Goal: Task Accomplishment & Management: Complete application form

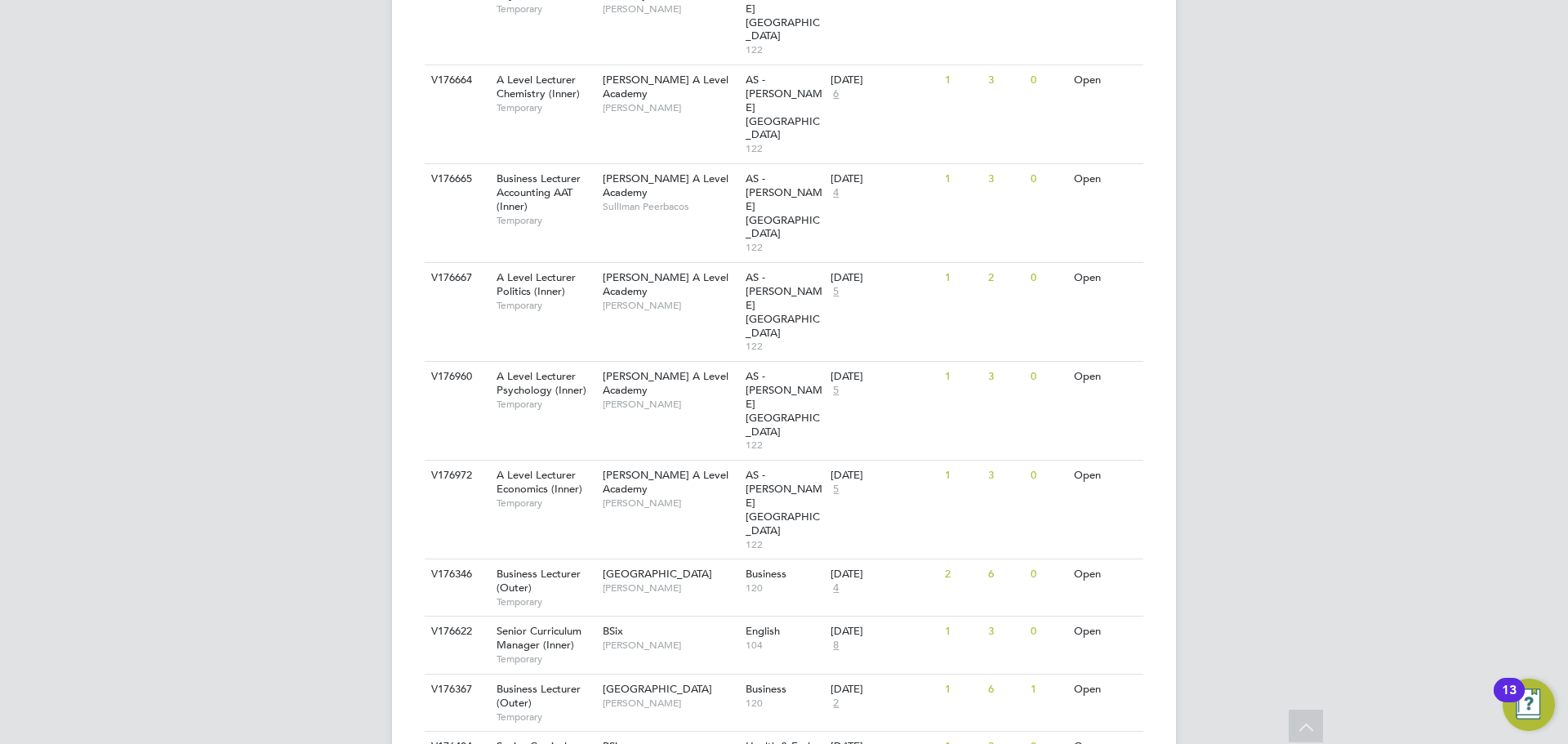
scroll to position [920, 0]
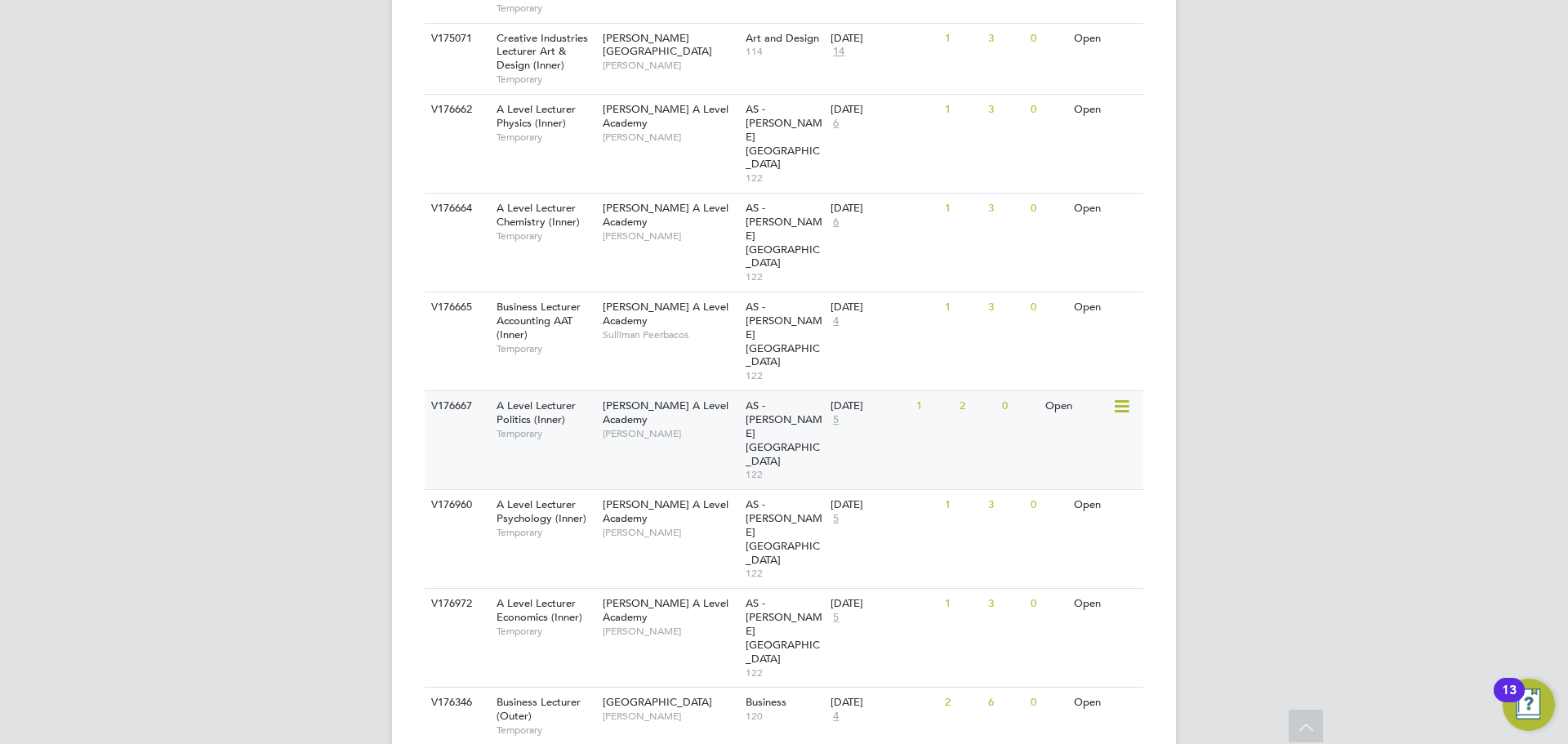
click at [581, 391] on div "A Level Lecturer Politics (Inner) Temporary" at bounding box center [541, 419] width 114 height 56
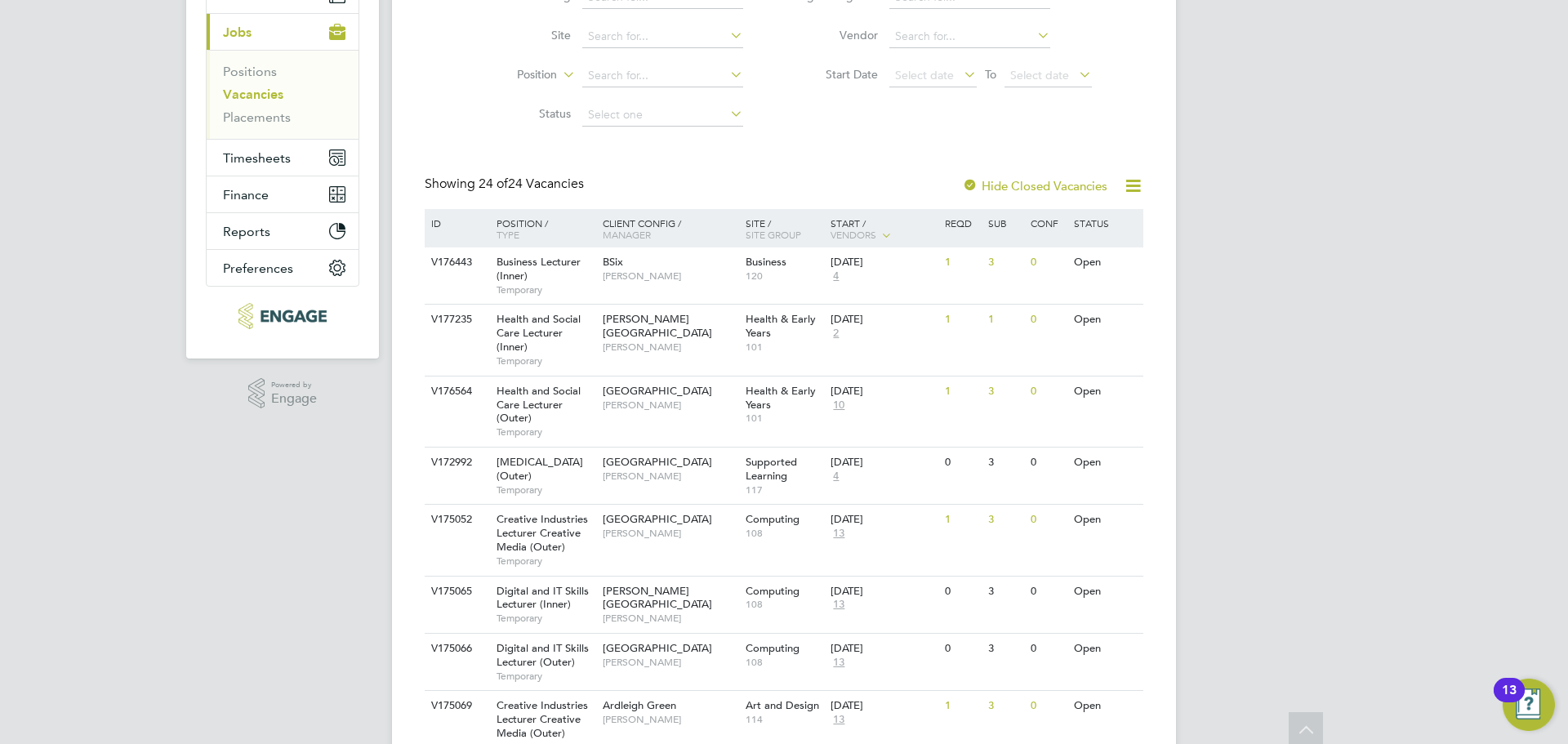
scroll to position [0, 0]
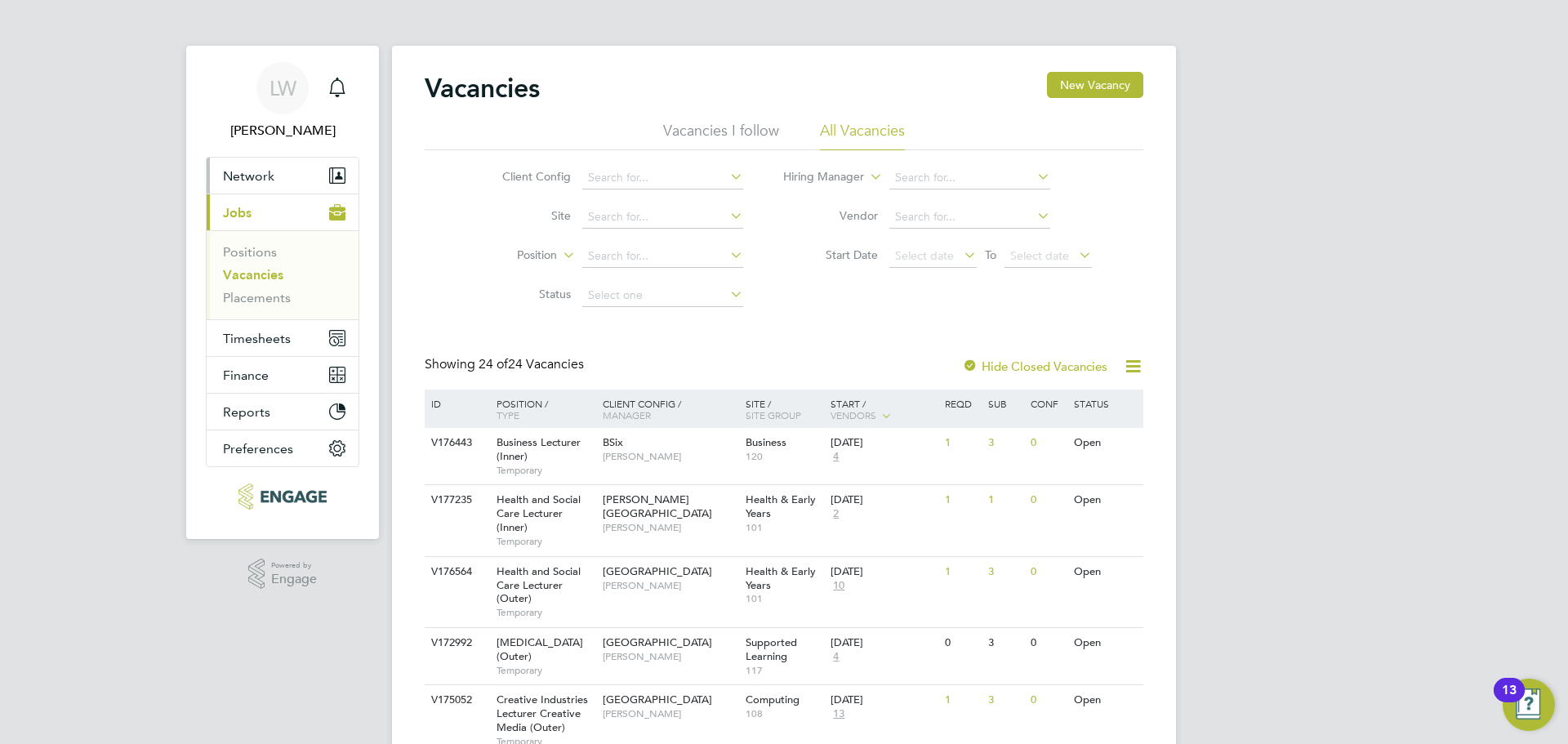
click at [278, 167] on button "Network" at bounding box center [283, 176] width 152 height 36
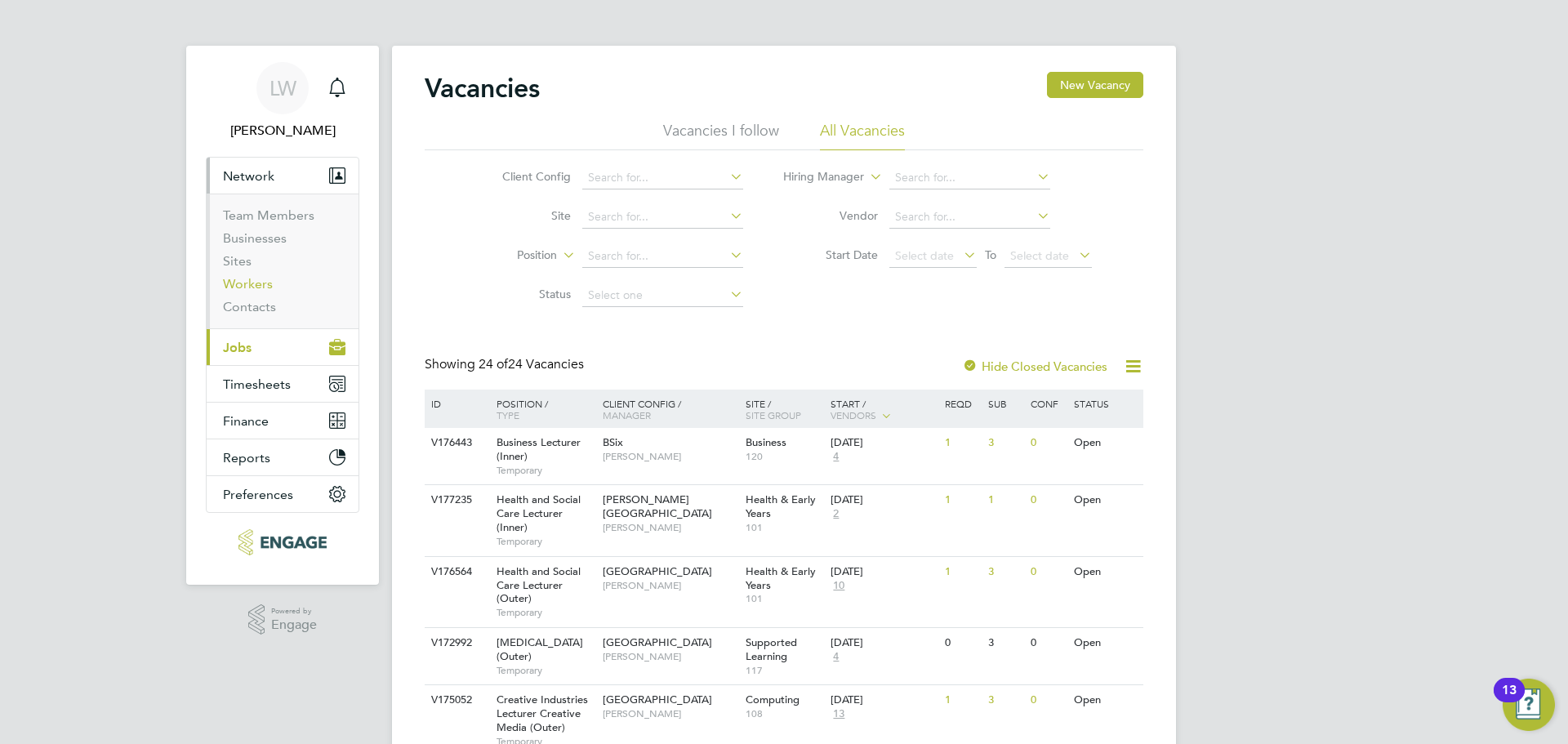
click at [260, 280] on link "Workers" at bounding box center [248, 284] width 49 height 15
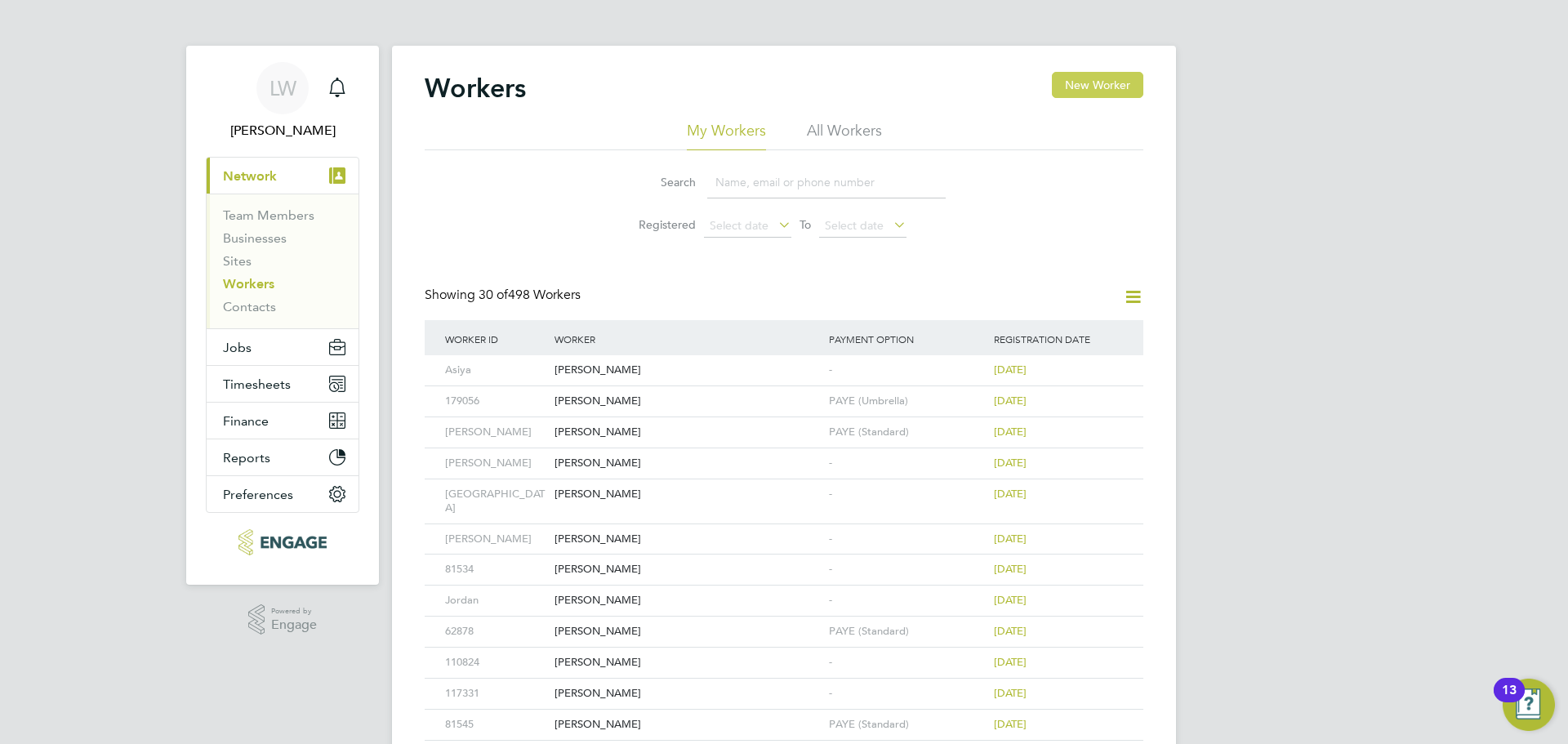
click at [1119, 87] on button "New Worker" at bounding box center [1098, 84] width 91 height 26
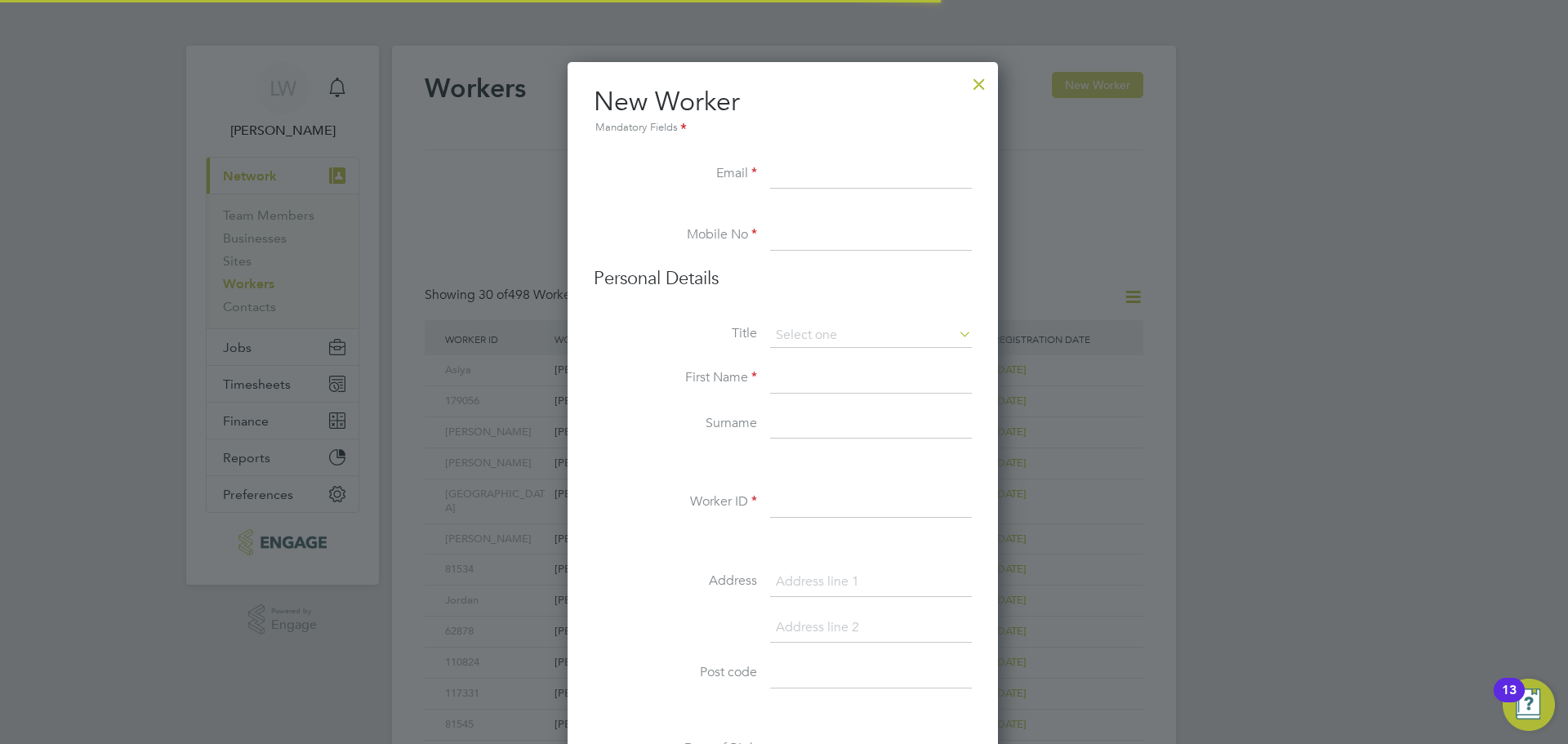
scroll to position [1390, 433]
paste input "[EMAIL_ADDRESS][DOMAIN_NAME]"
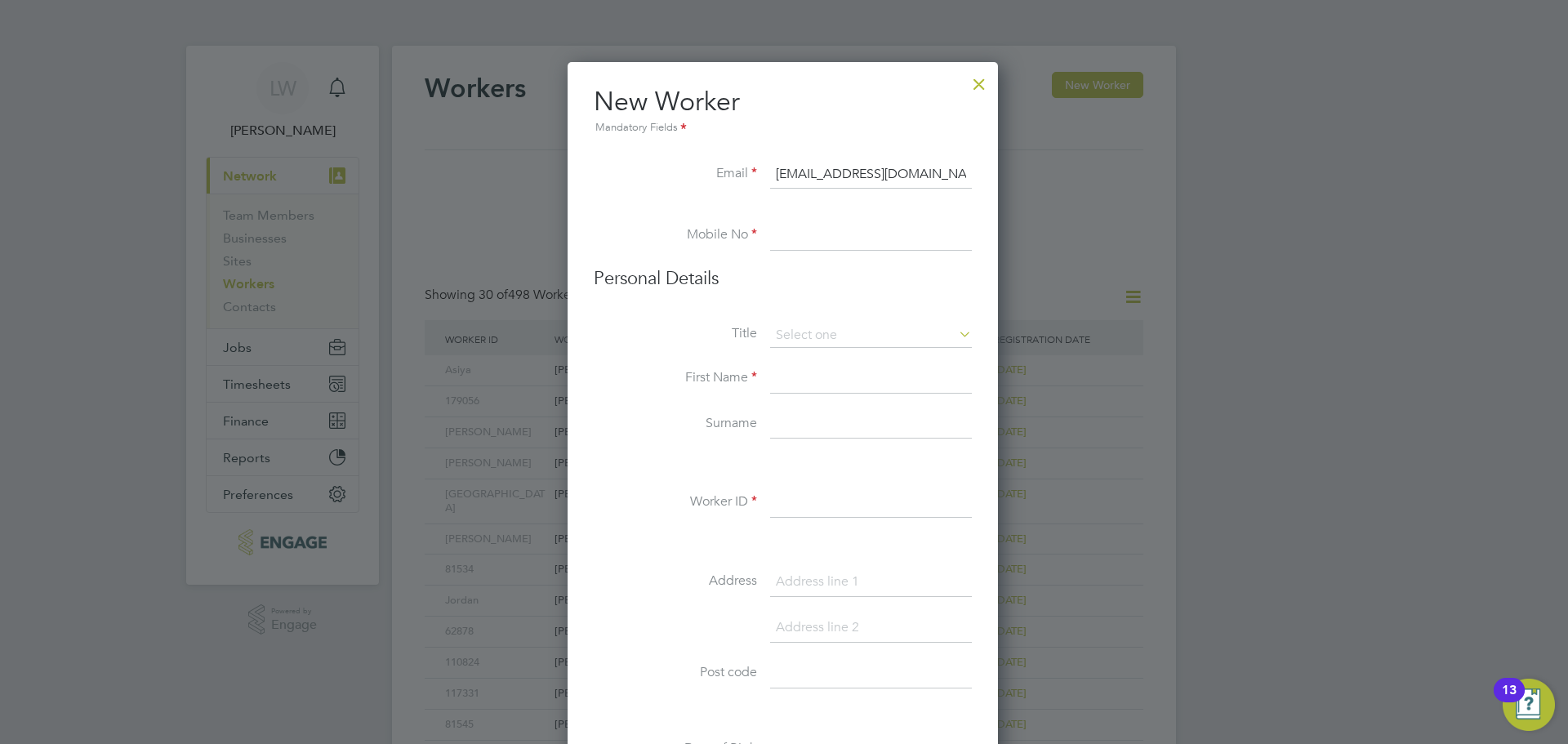
type input "[EMAIL_ADDRESS][DOMAIN_NAME]"
click at [798, 234] on input at bounding box center [871, 236] width 202 height 30
paste input "07754418588"
type input "07754418588"
click at [801, 380] on input at bounding box center [871, 379] width 202 height 30
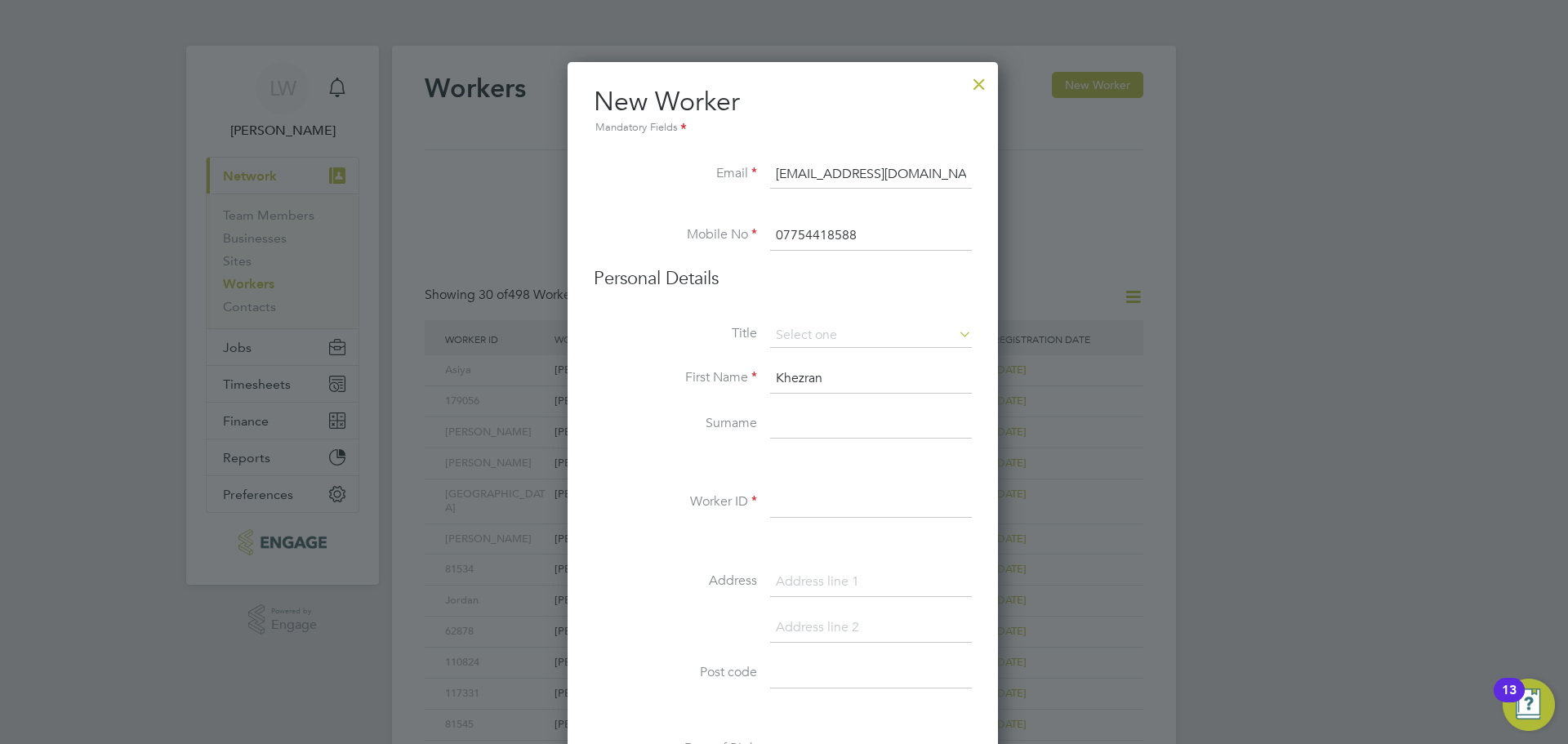
type input "Khezran"
click at [798, 423] on input at bounding box center [871, 424] width 202 height 30
type input "[PERSON_NAME]"
click at [854, 511] on input at bounding box center [871, 503] width 202 height 30
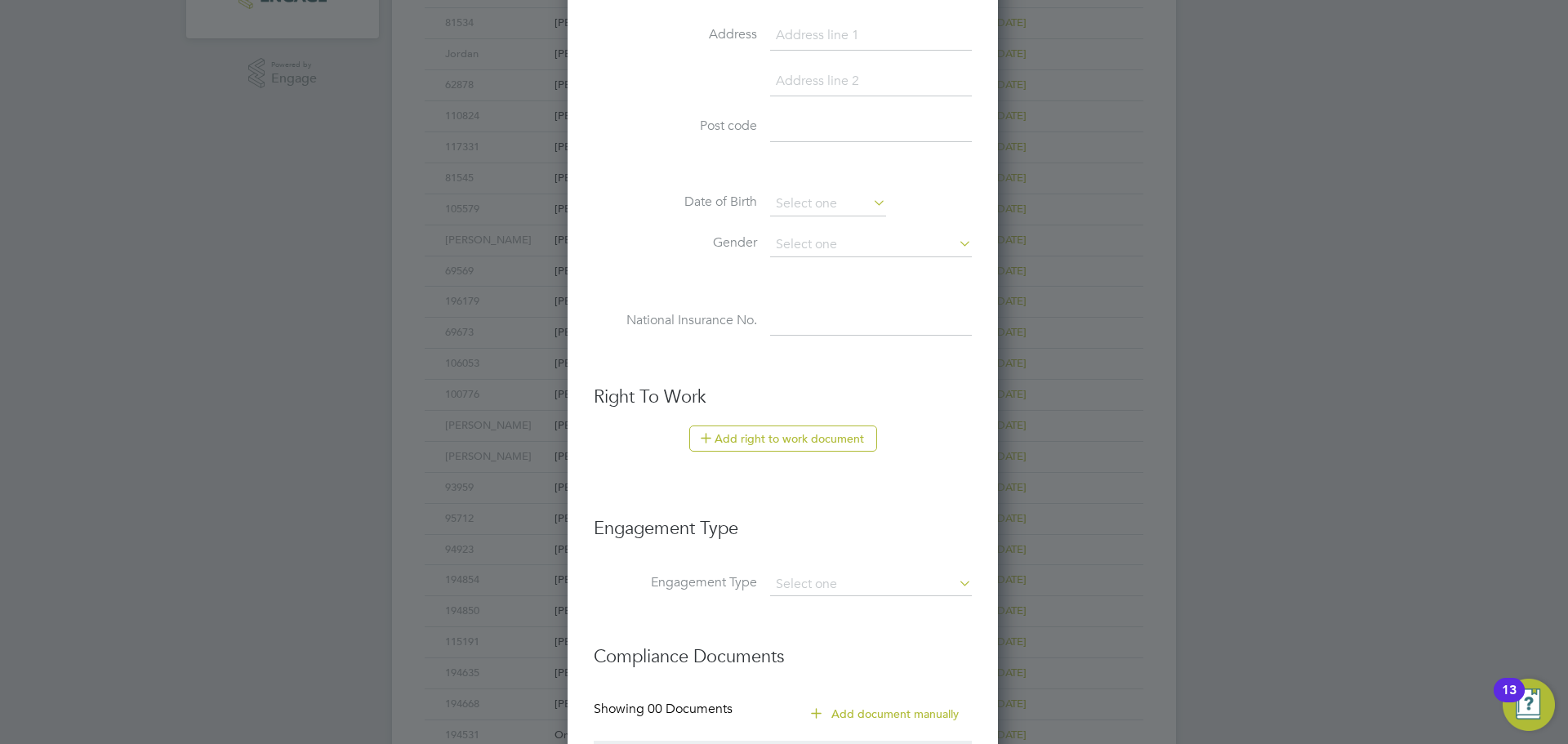
scroll to position [572, 0]
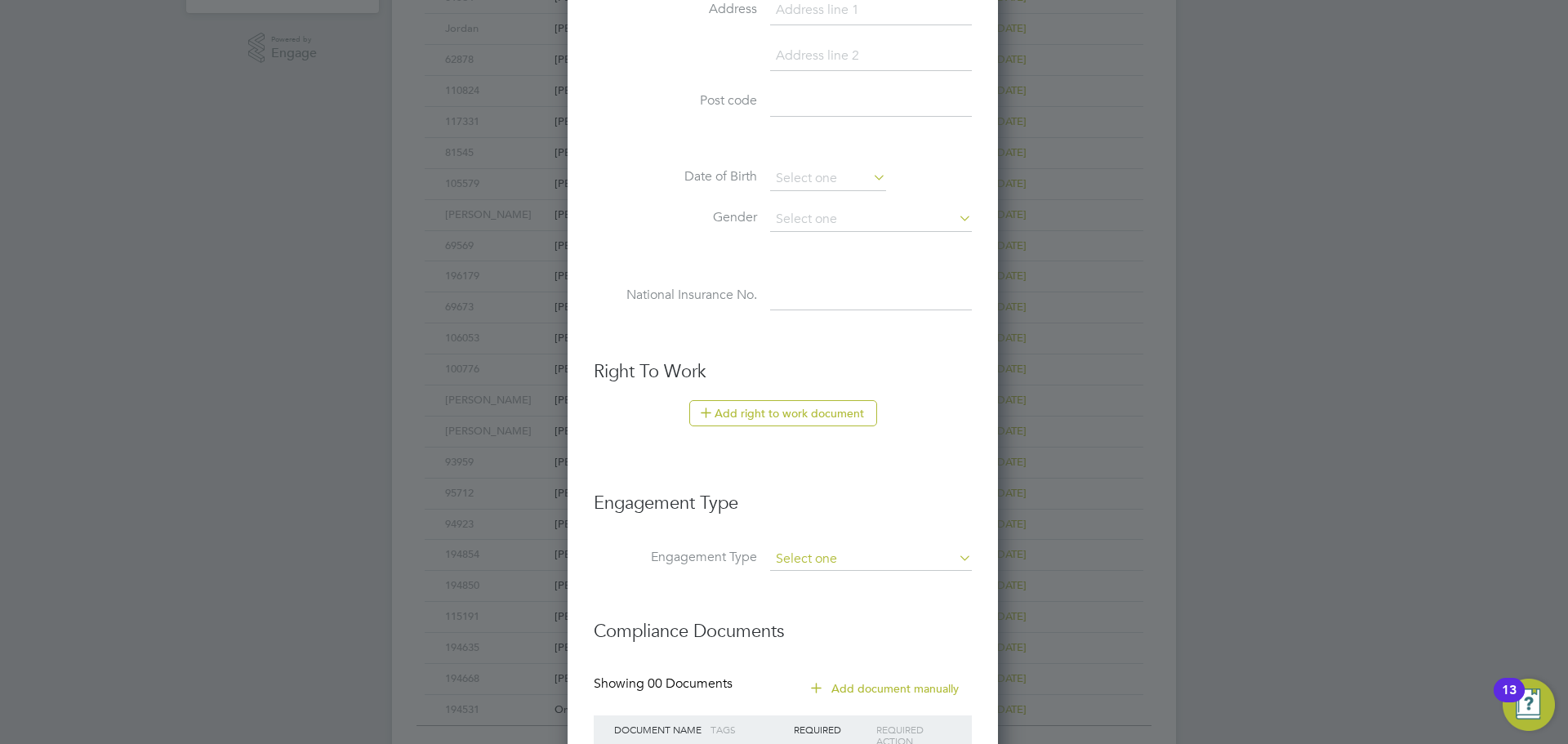
type input "203033"
click at [804, 548] on input at bounding box center [871, 559] width 202 height 23
click at [839, 607] on li "PAYE Direct" at bounding box center [871, 607] width 204 height 24
type input "PAYE Direct"
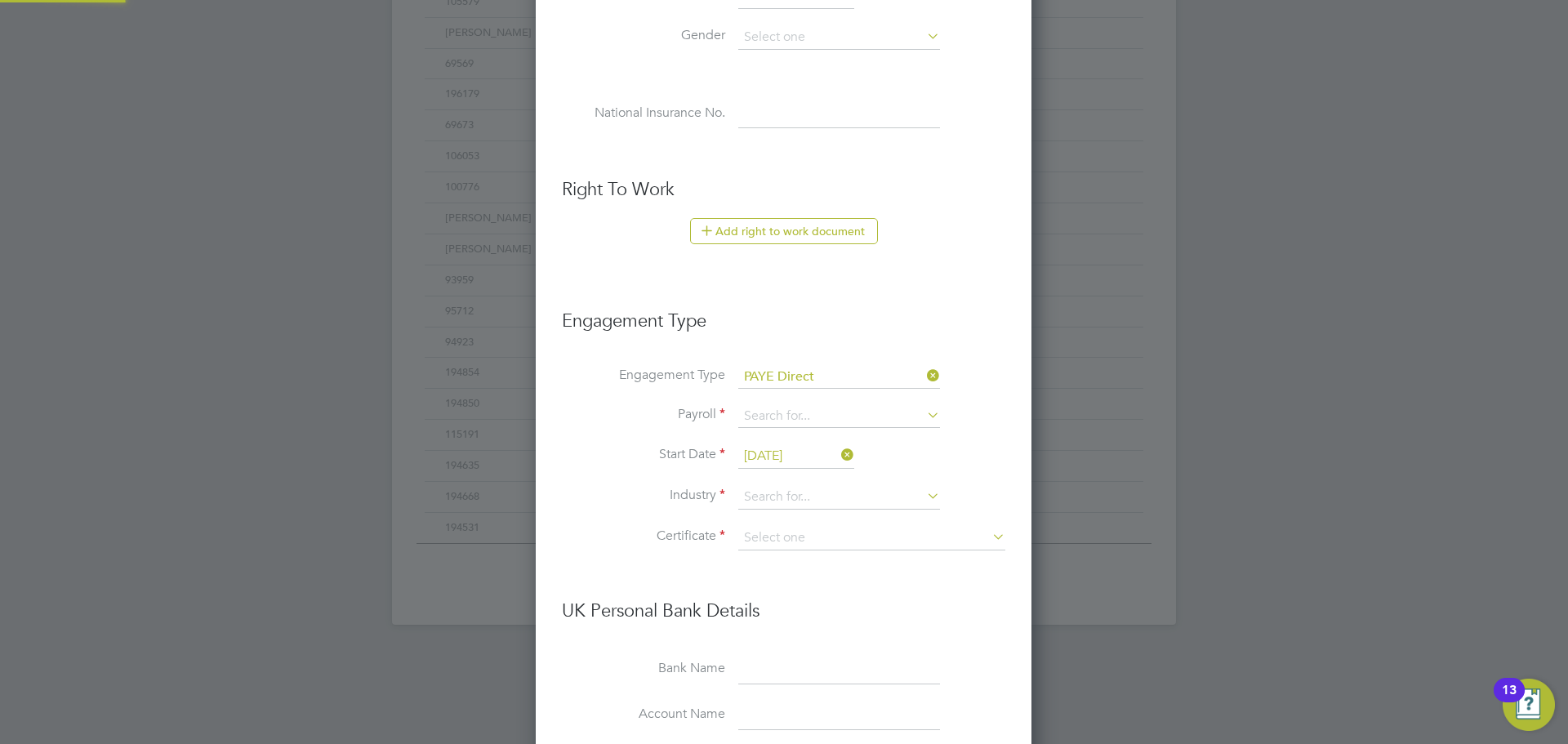
scroll to position [898, 0]
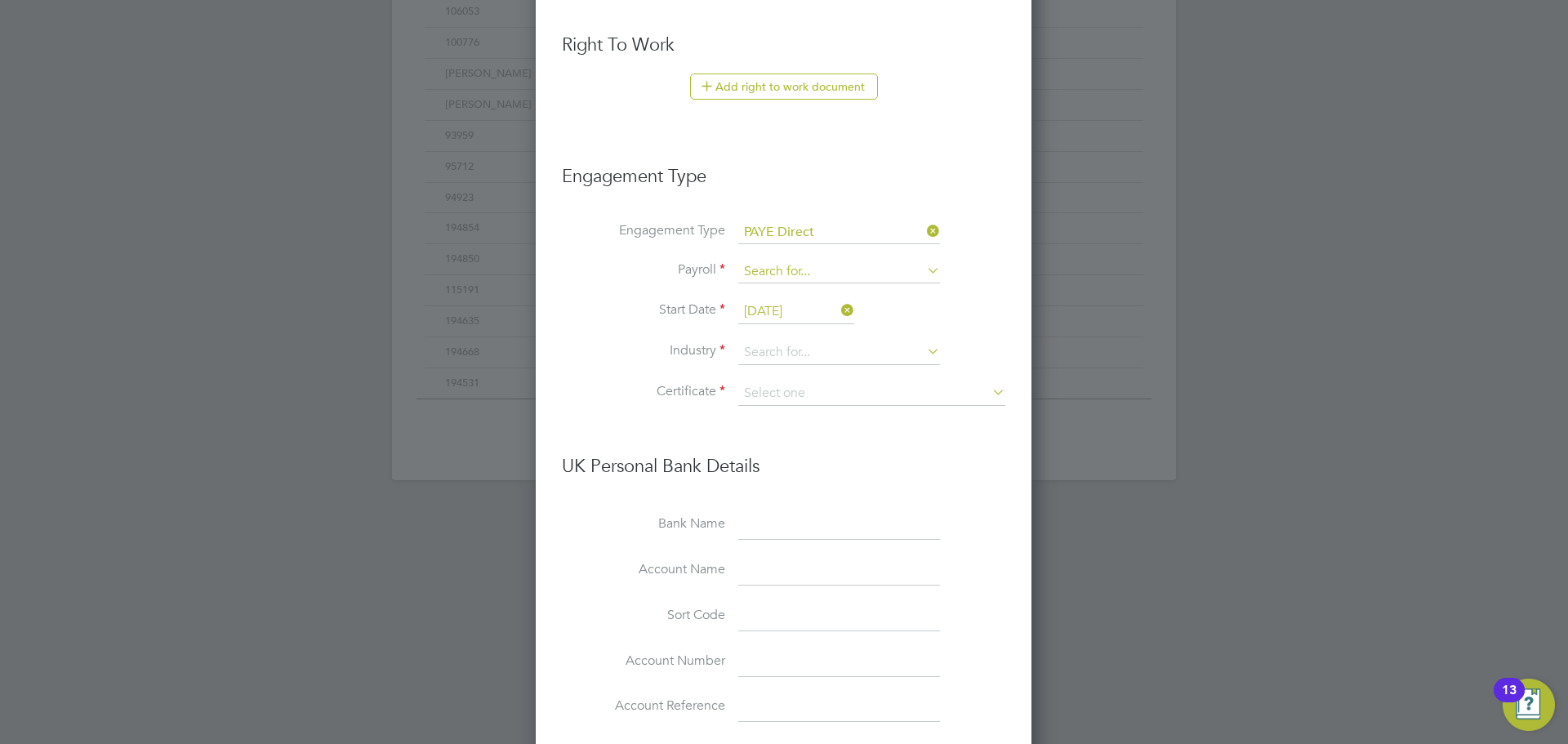
click at [781, 274] on input at bounding box center [839, 272] width 202 height 23
click at [790, 297] on li "PAYE (Standard)" at bounding box center [839, 296] width 204 height 24
type input "PAYE (Standard)"
click at [765, 349] on input at bounding box center [839, 353] width 202 height 25
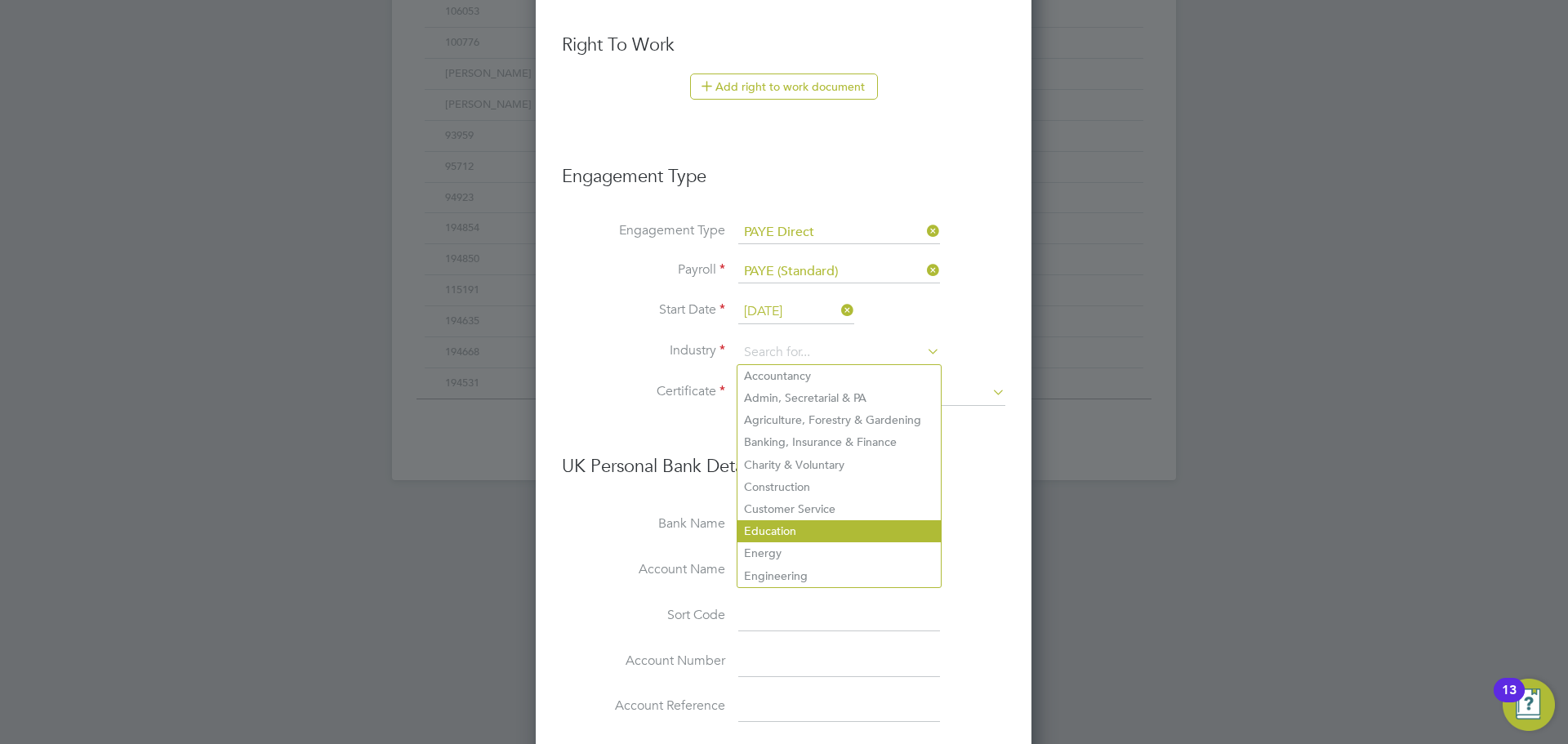
click at [805, 524] on li "Education" at bounding box center [839, 532] width 204 height 22
type input "Education"
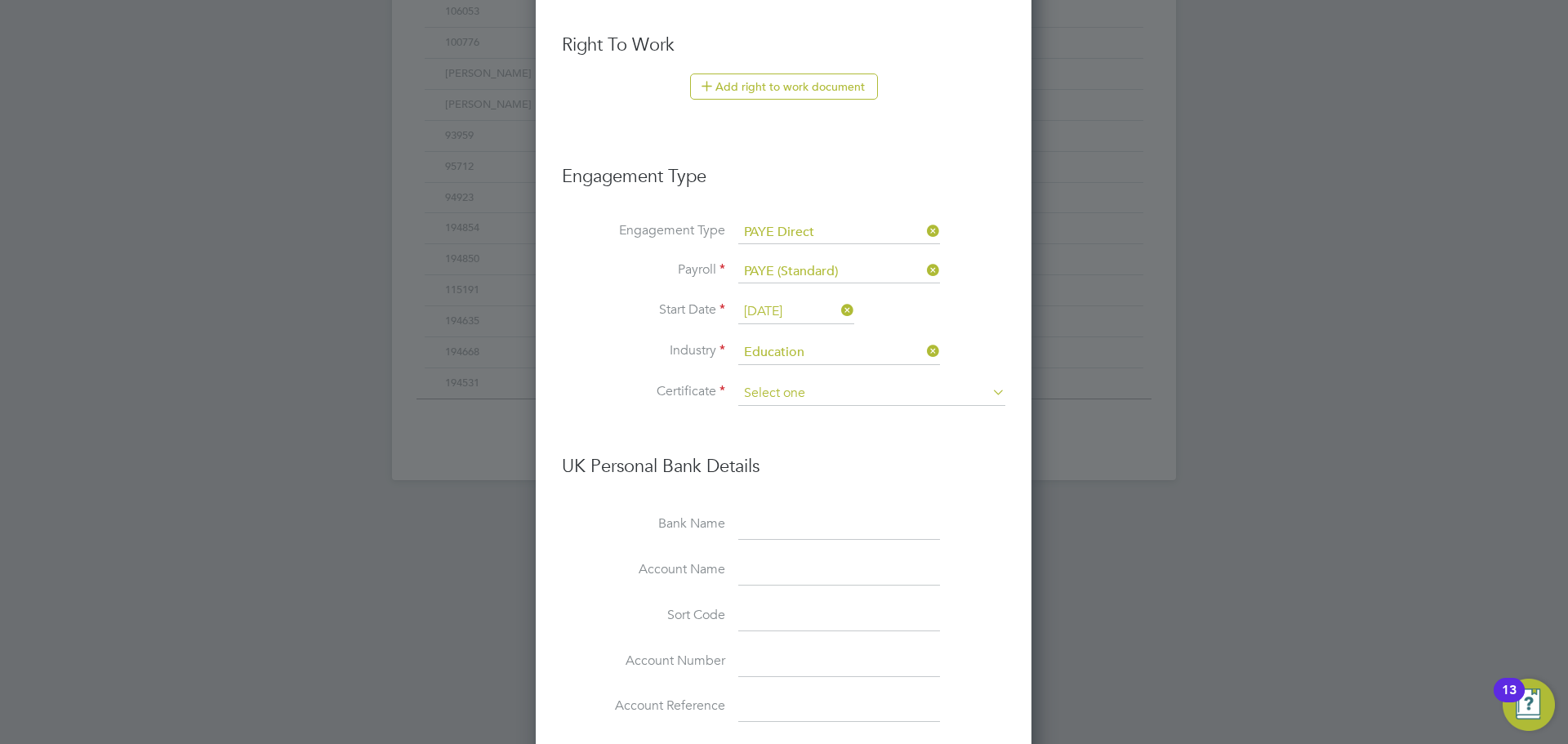
click at [765, 389] on input at bounding box center [872, 394] width 267 height 25
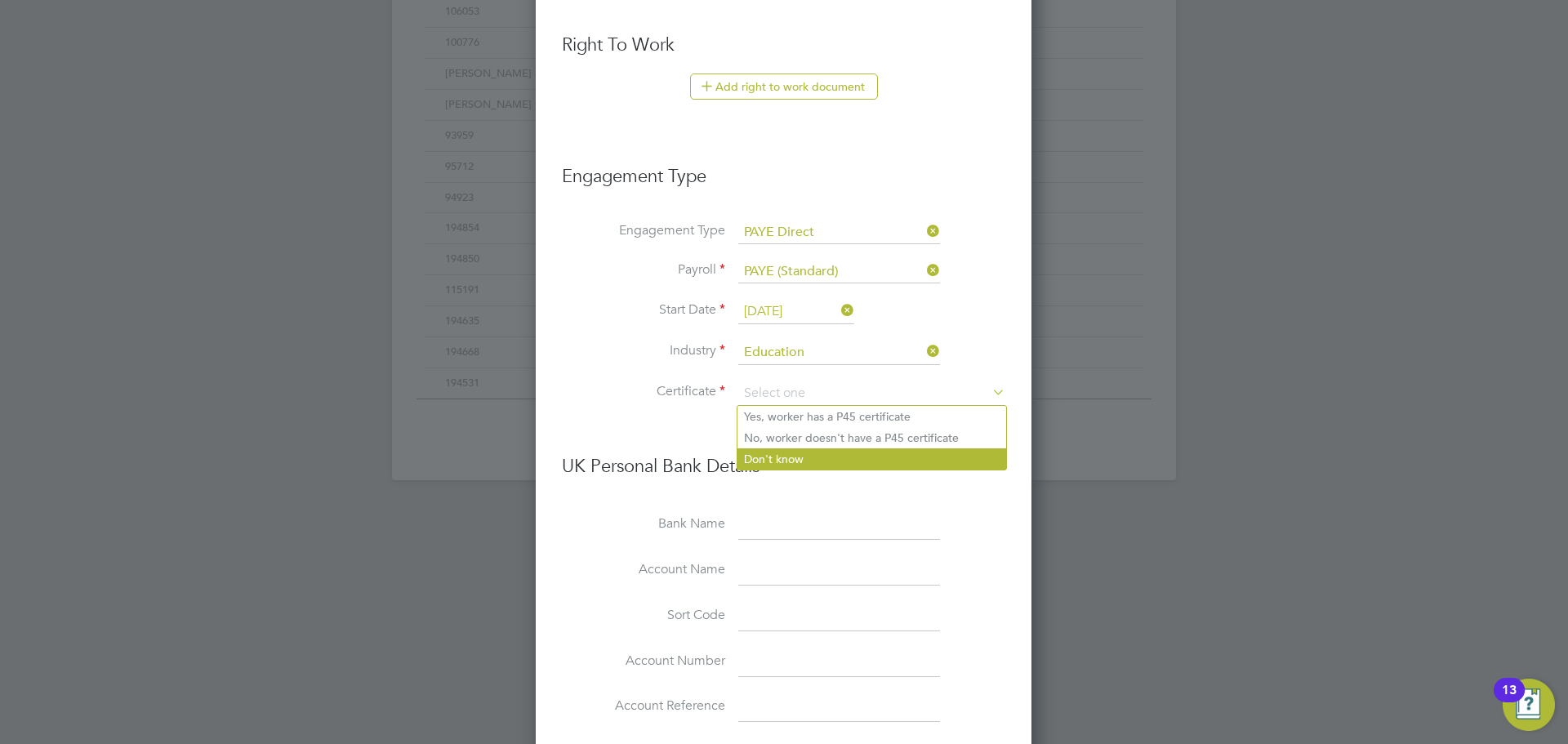
click at [793, 460] on li "Don't know" at bounding box center [872, 459] width 268 height 21
type input "Don't know"
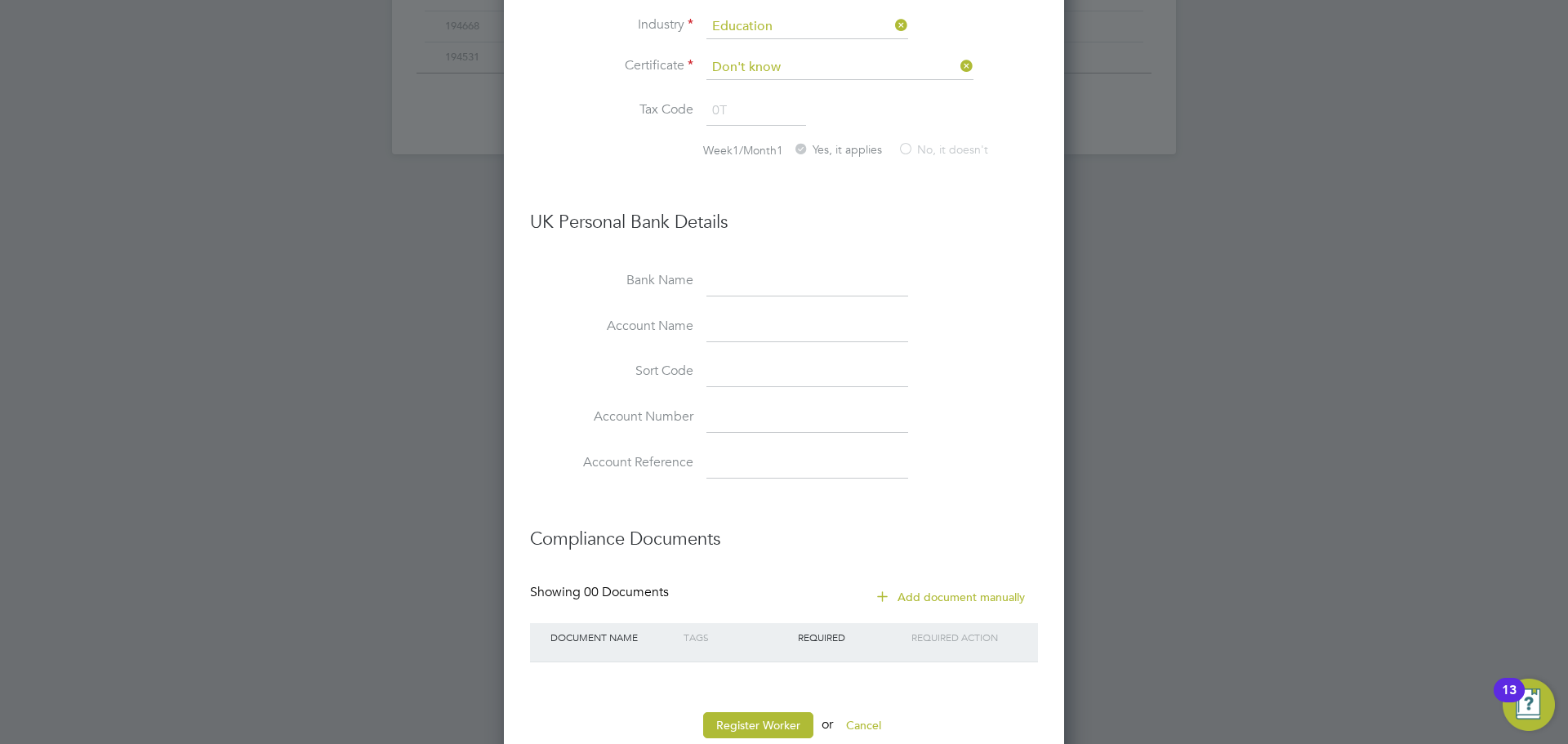
scroll to position [1267, 0]
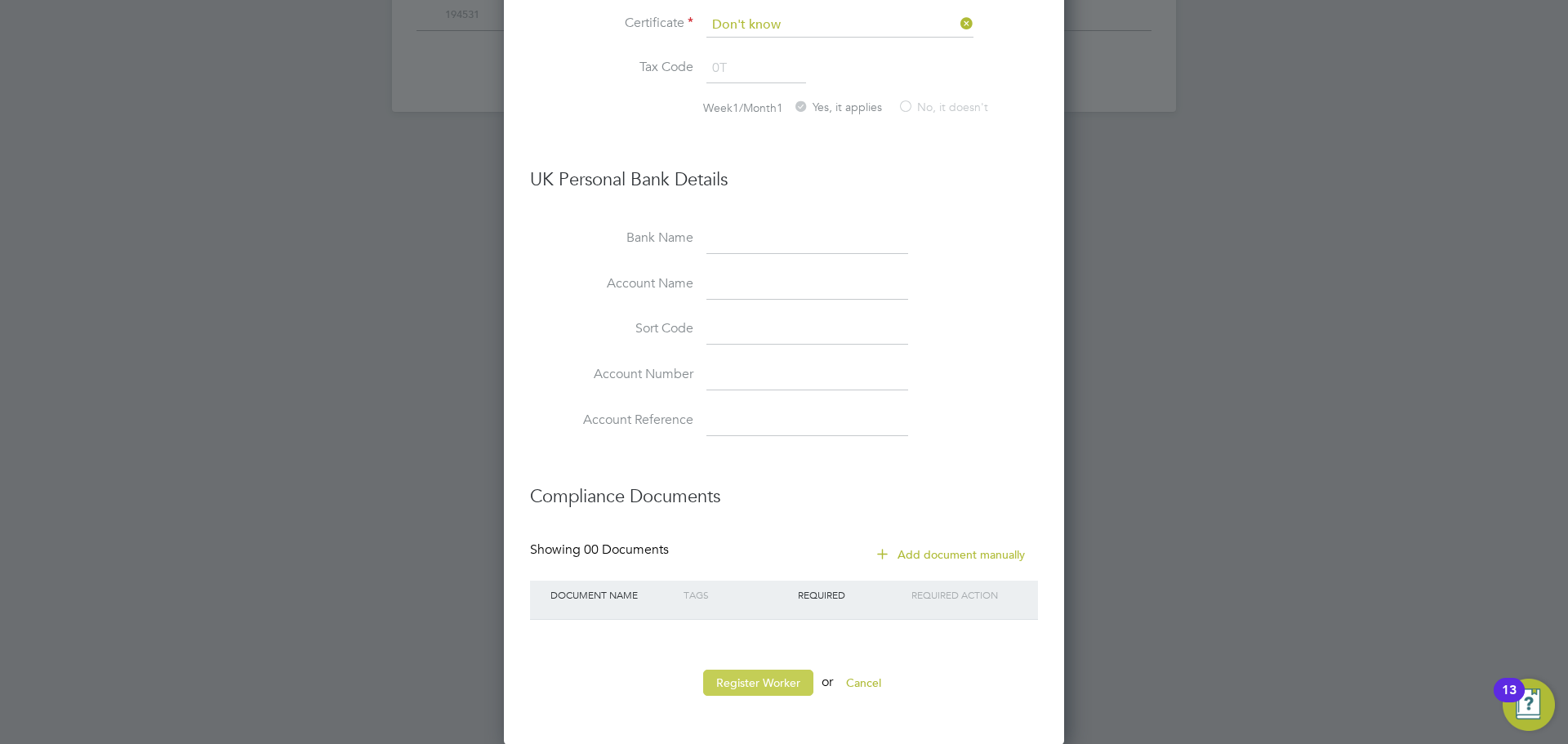
click at [752, 683] on button "Register Worker" at bounding box center [758, 683] width 110 height 26
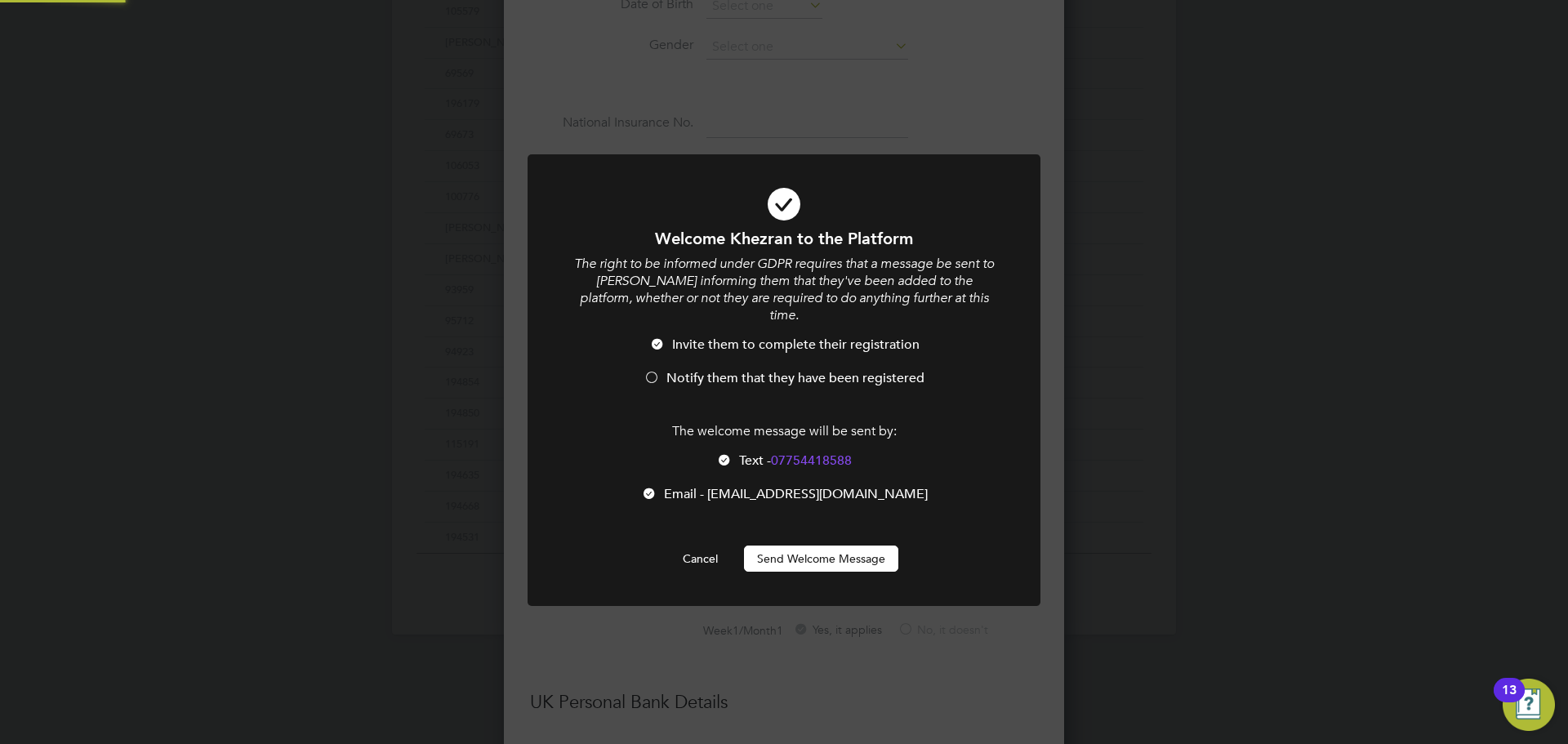
scroll to position [0, 0]
click at [647, 371] on div at bounding box center [651, 378] width 16 height 16
click at [809, 548] on button "Send Welcome Message" at bounding box center [821, 558] width 154 height 26
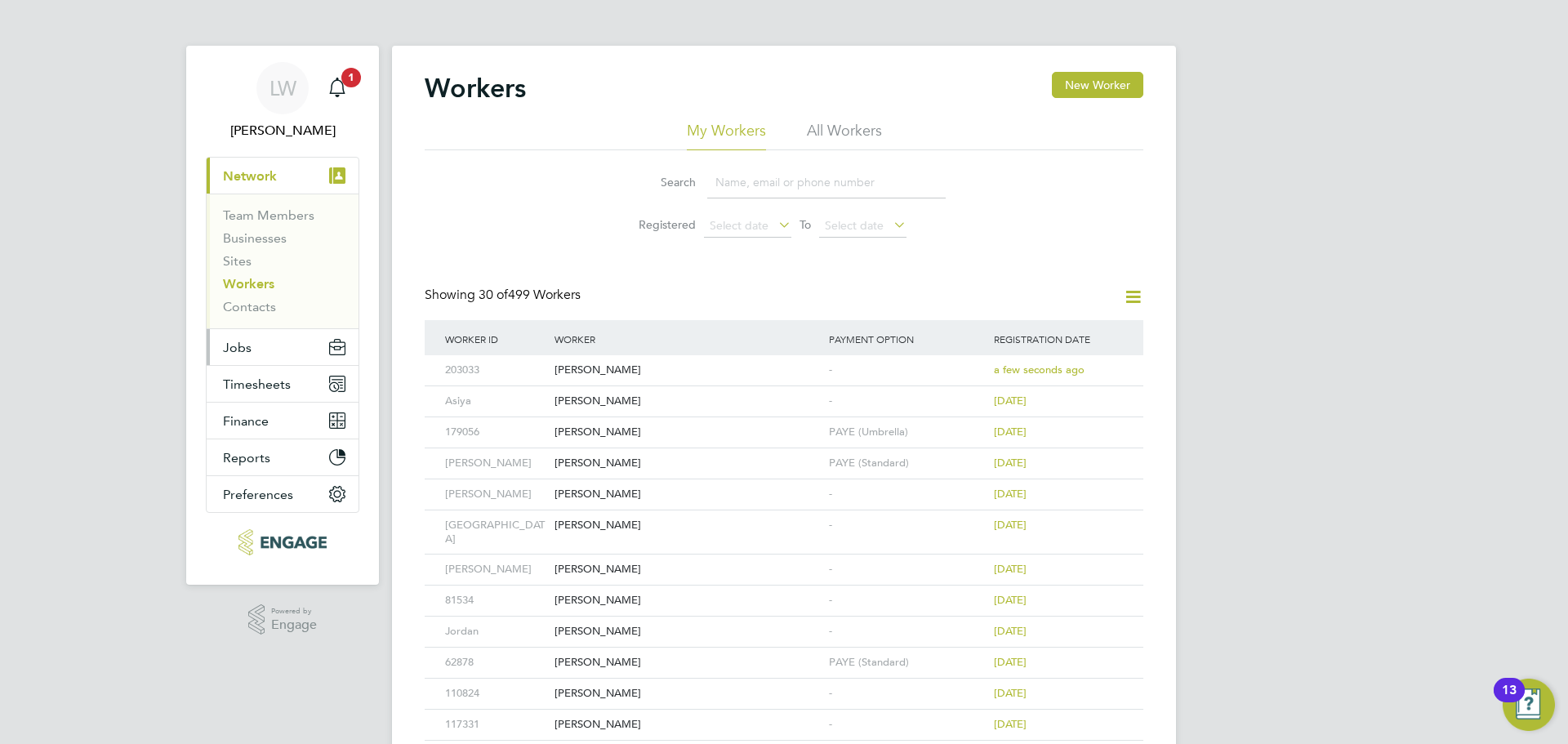
click at [266, 344] on button "Jobs" at bounding box center [283, 347] width 152 height 36
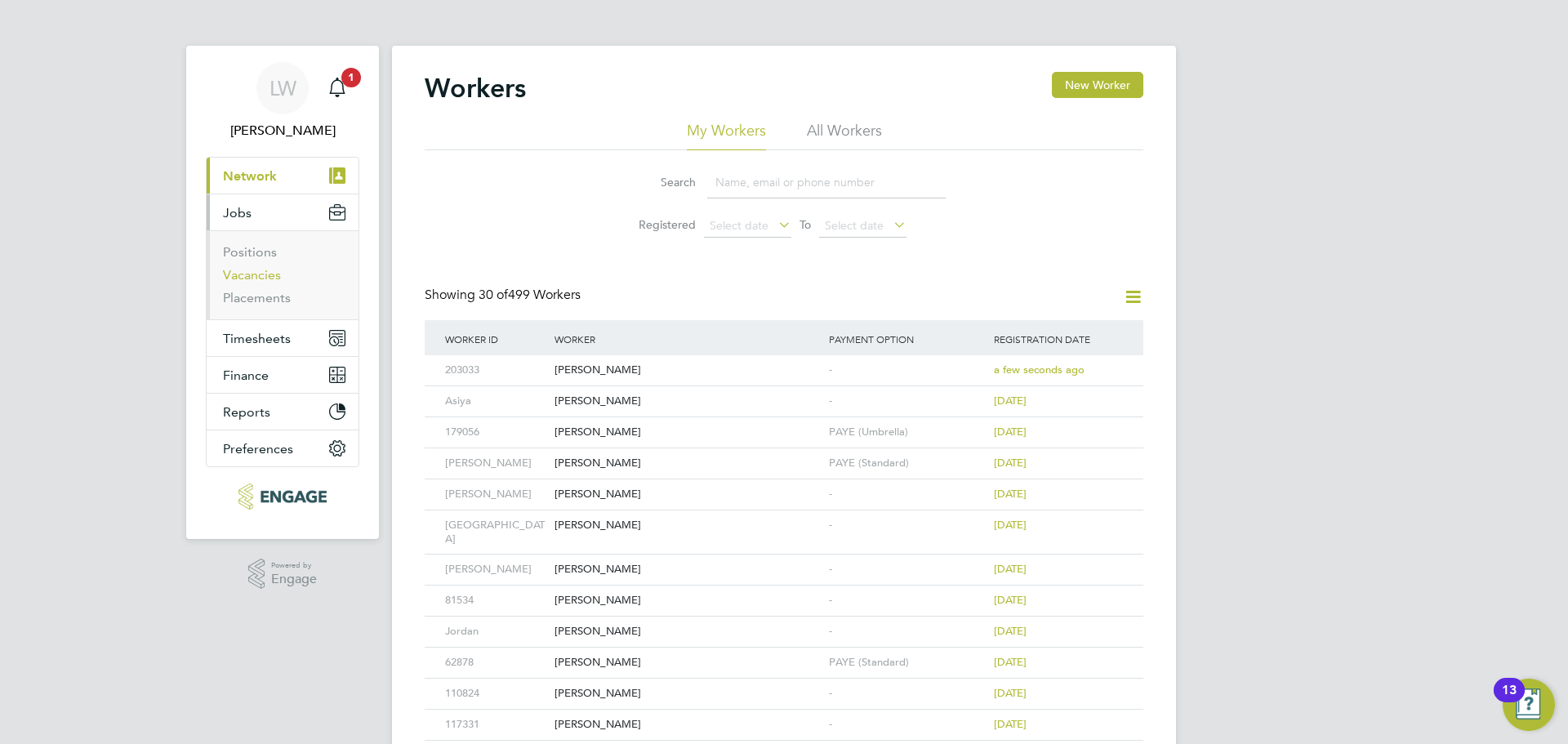
click at [269, 282] on link "Vacancies" at bounding box center [252, 274] width 58 height 15
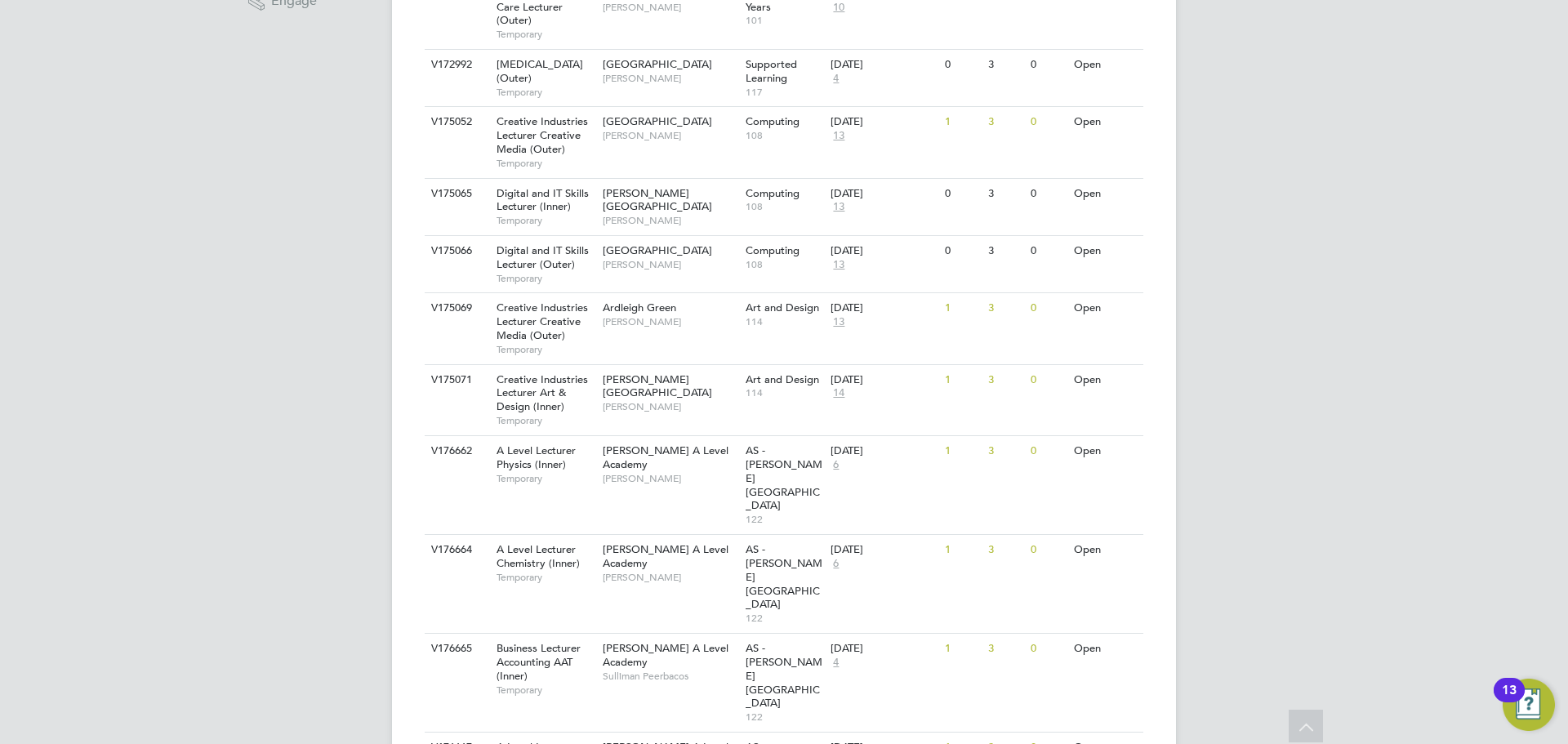
scroll to position [735, 0]
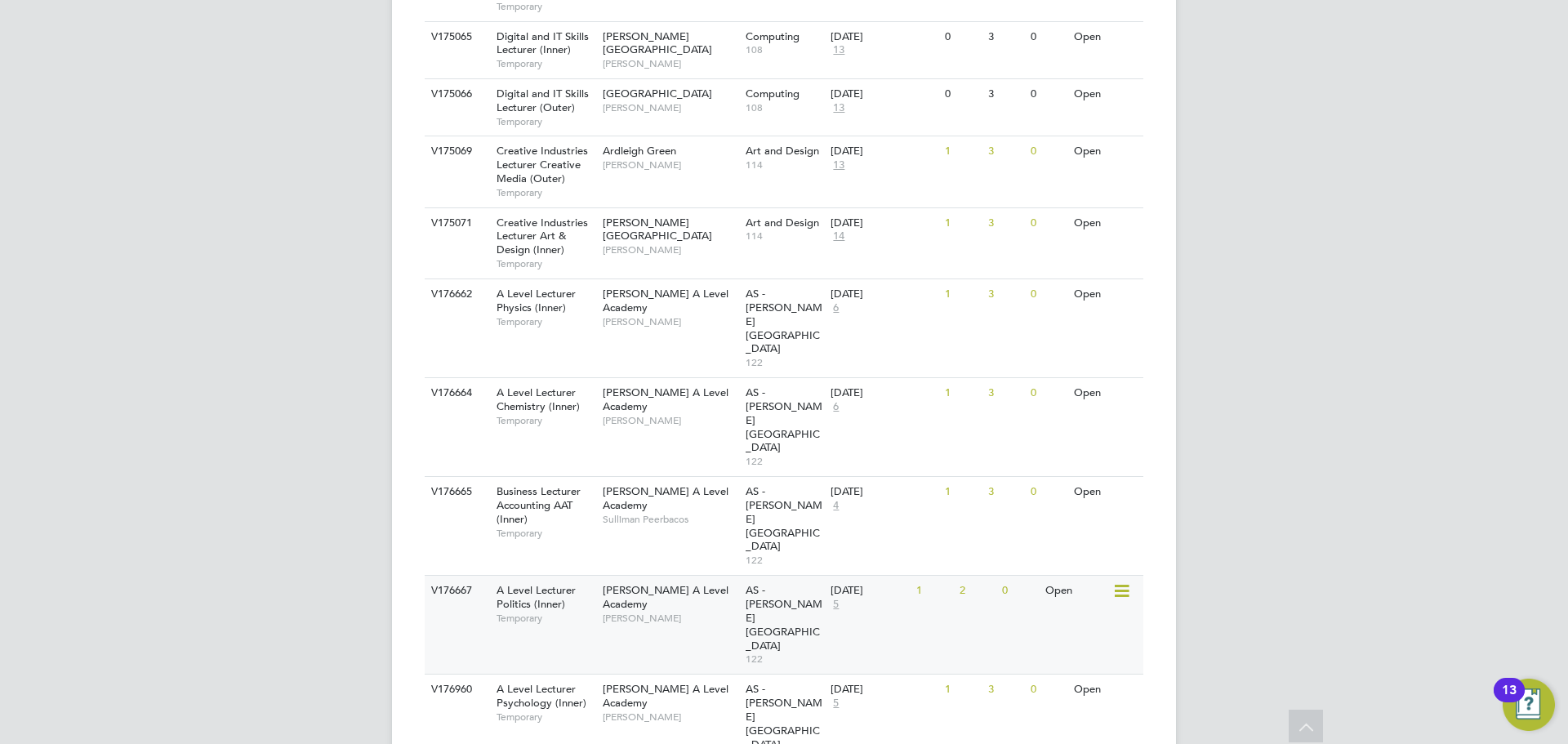
click at [643, 575] on div "V176667 A Level Lecturer Politics (Inner) Temporary [PERSON_NAME] A Level Acade…" at bounding box center [784, 625] width 719 height 99
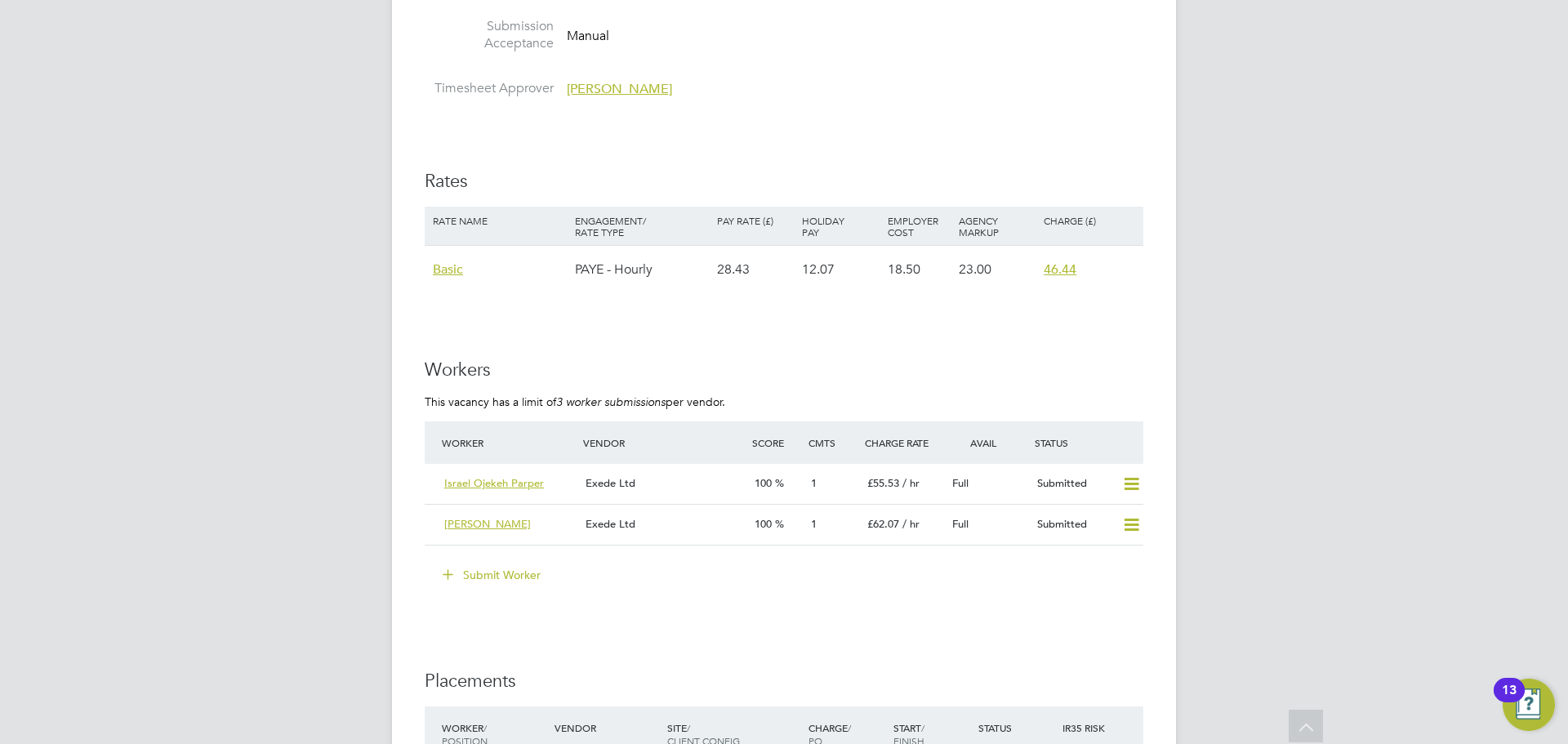
scroll to position [2451, 0]
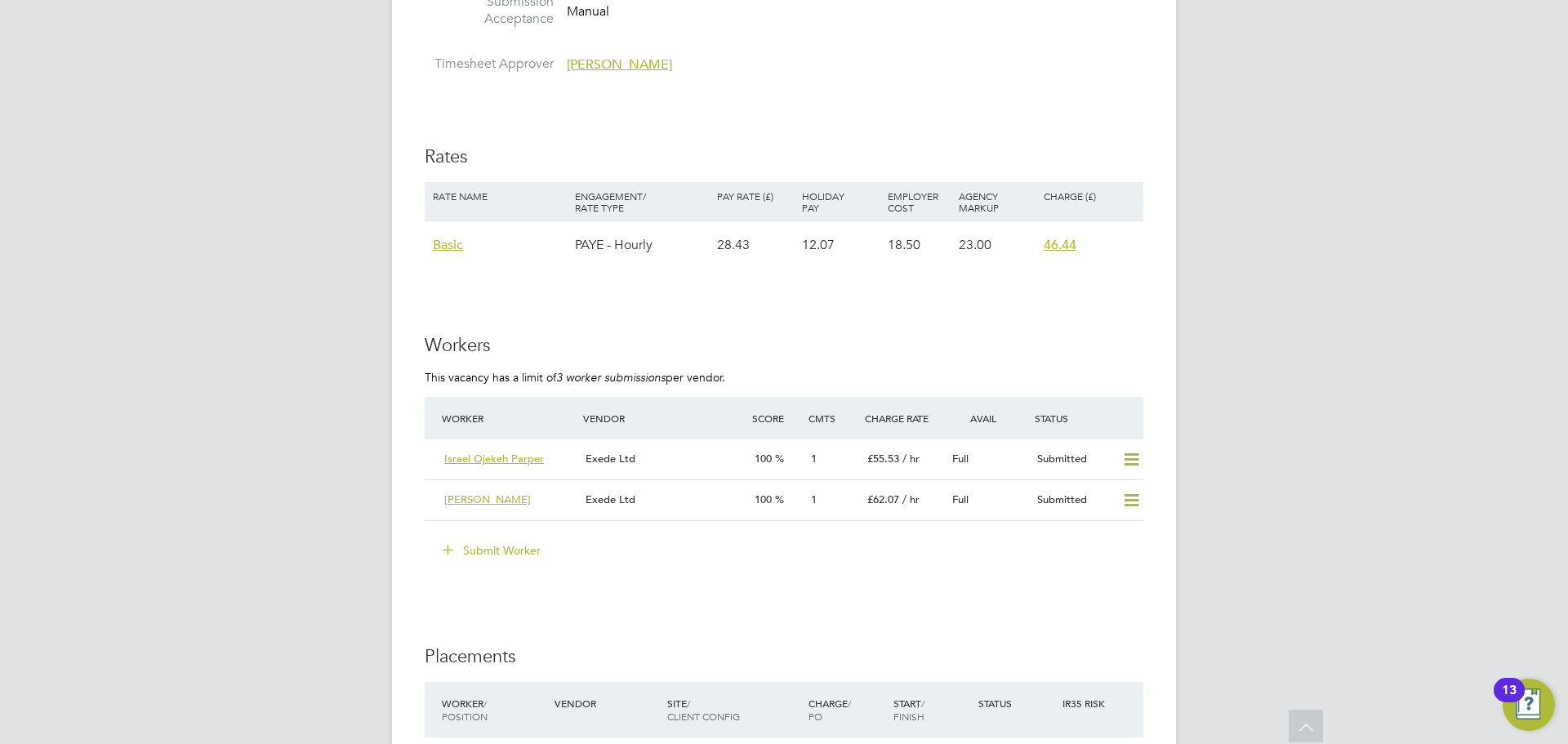
click at [476, 553] on button "Submit Worker" at bounding box center [493, 551] width 123 height 26
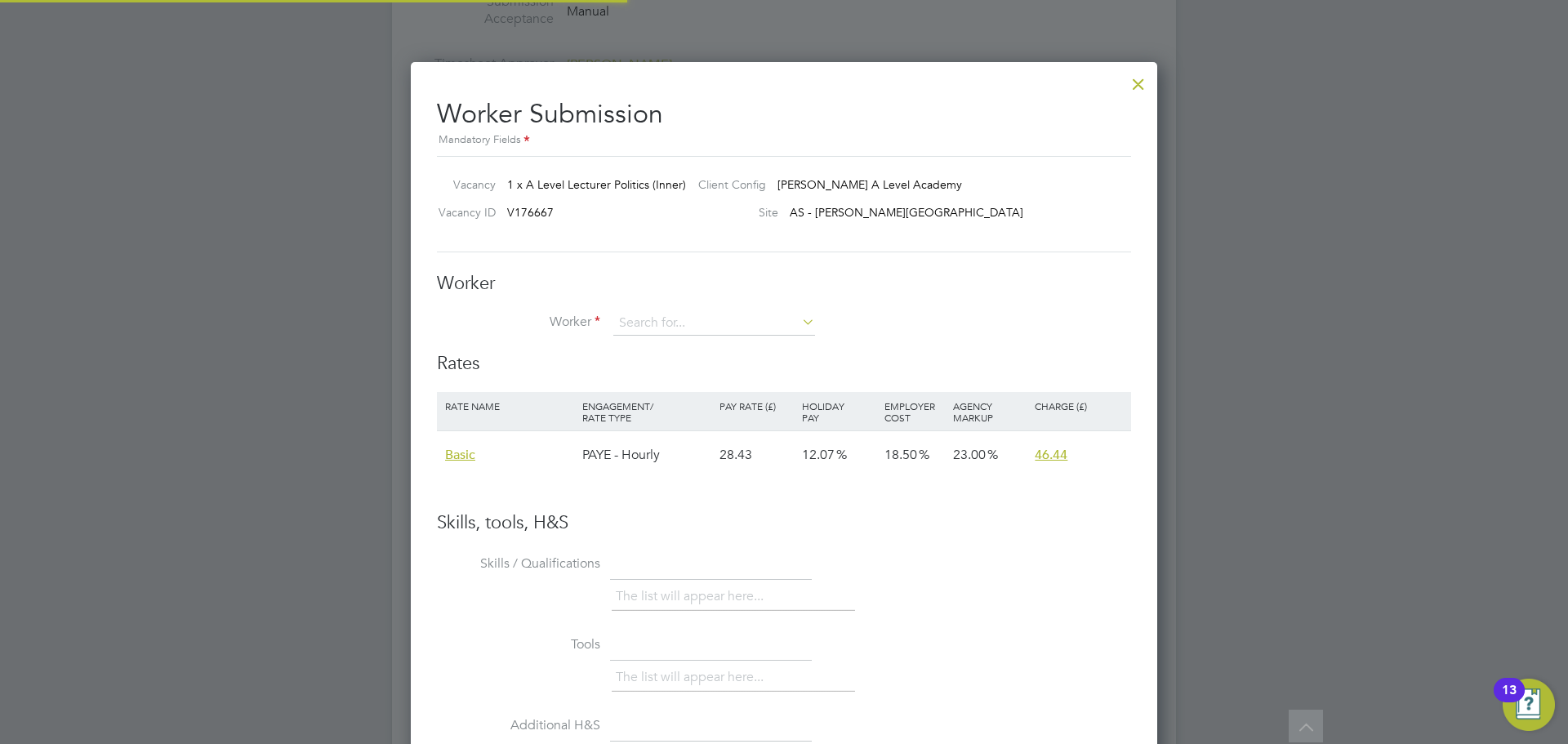
scroll to position [975, 747]
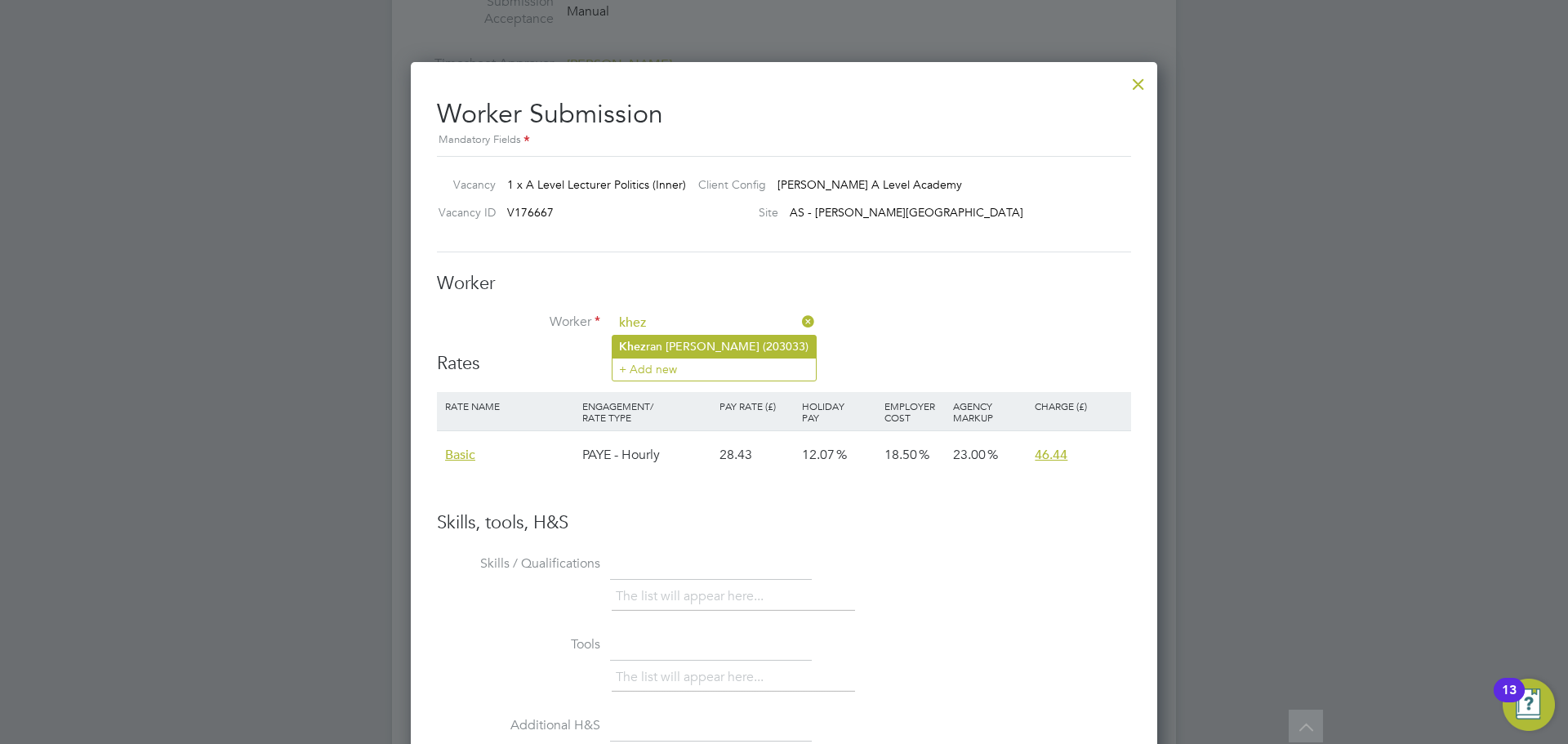
click at [708, 339] on li "Khez ran Yusuf (203033)" at bounding box center [714, 347] width 204 height 22
type input "Khezran Yusuf (203033)"
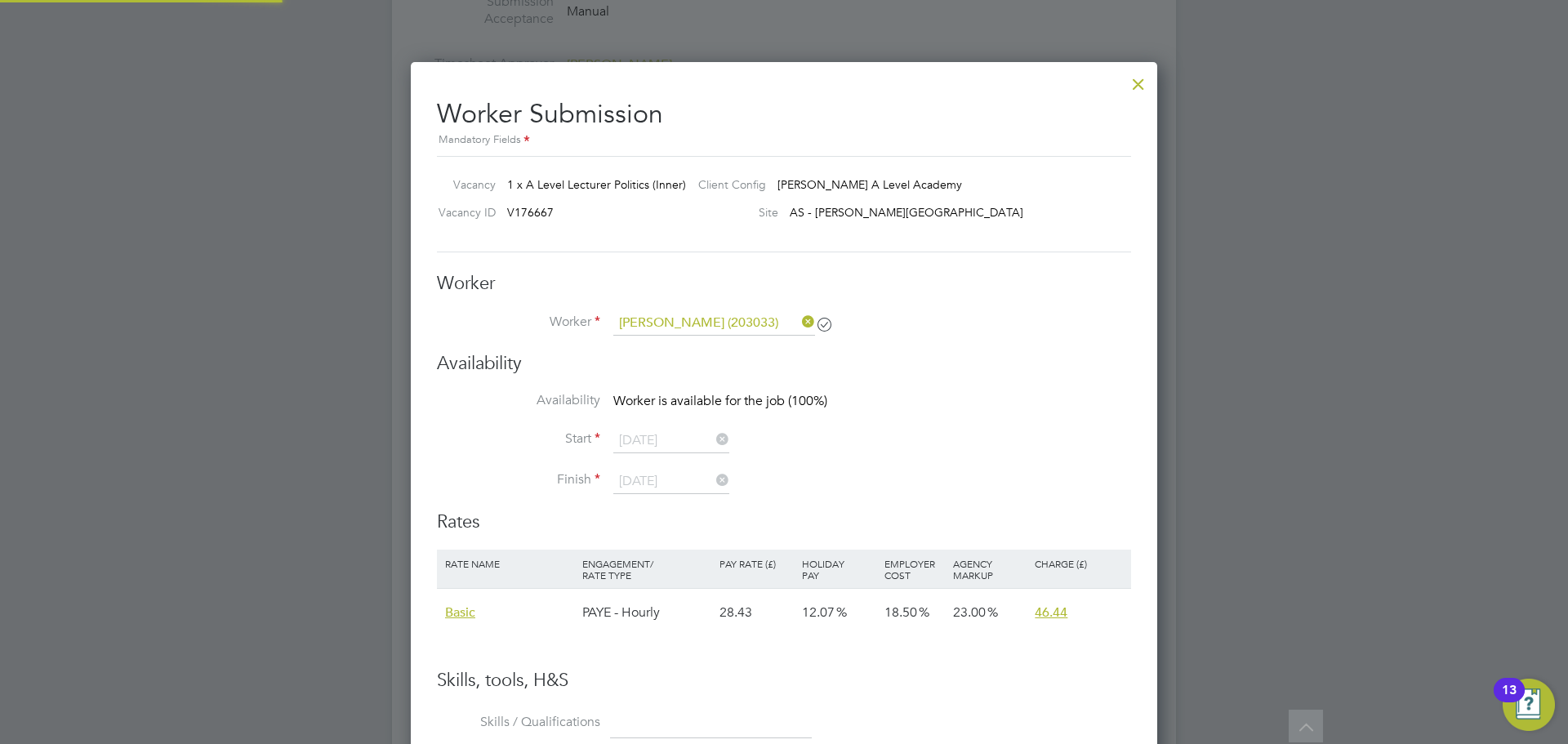
scroll to position [9, 9]
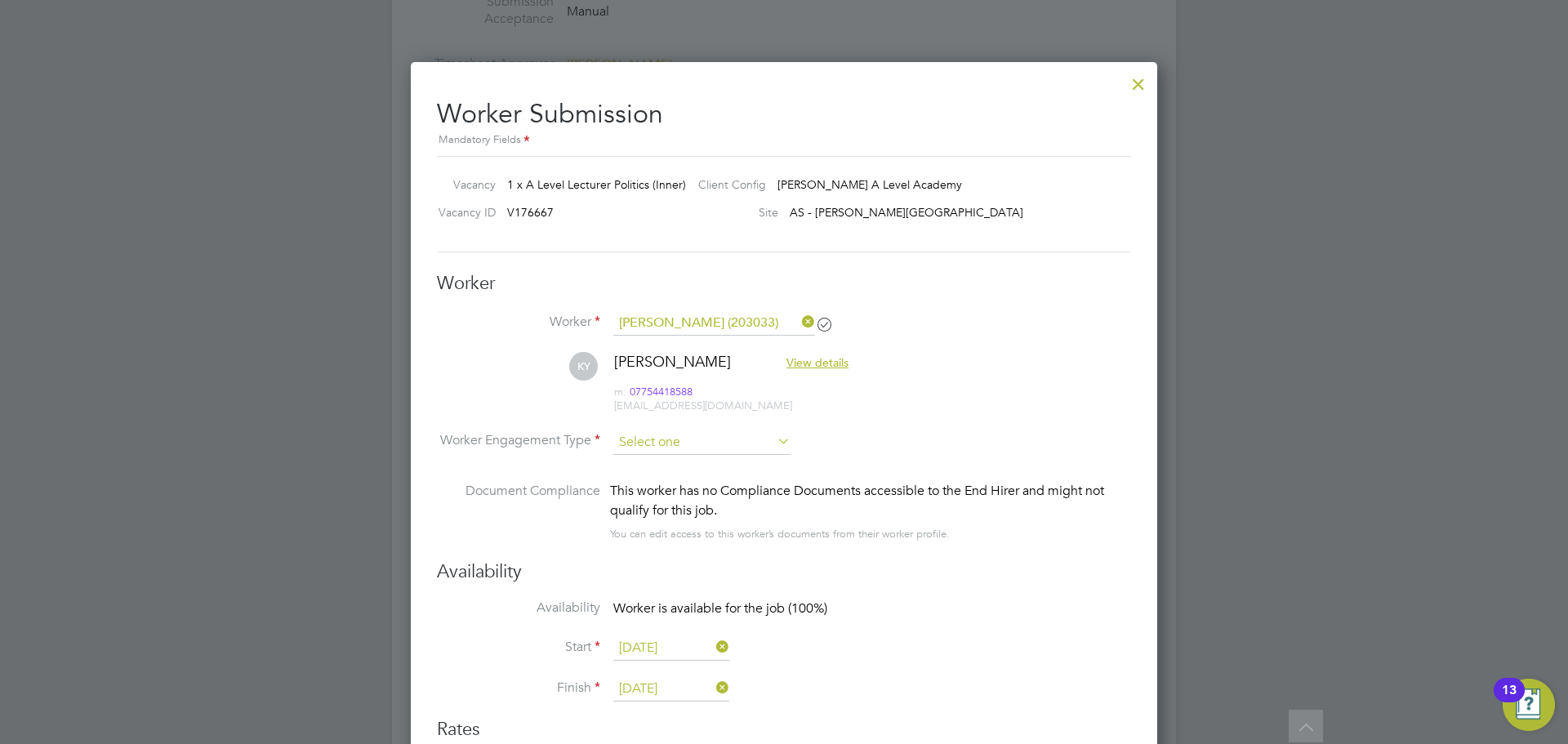
click at [713, 445] on input at bounding box center [702, 442] width 177 height 25
click at [669, 477] on li "PAYE" at bounding box center [702, 486] width 179 height 21
type input "PAYE"
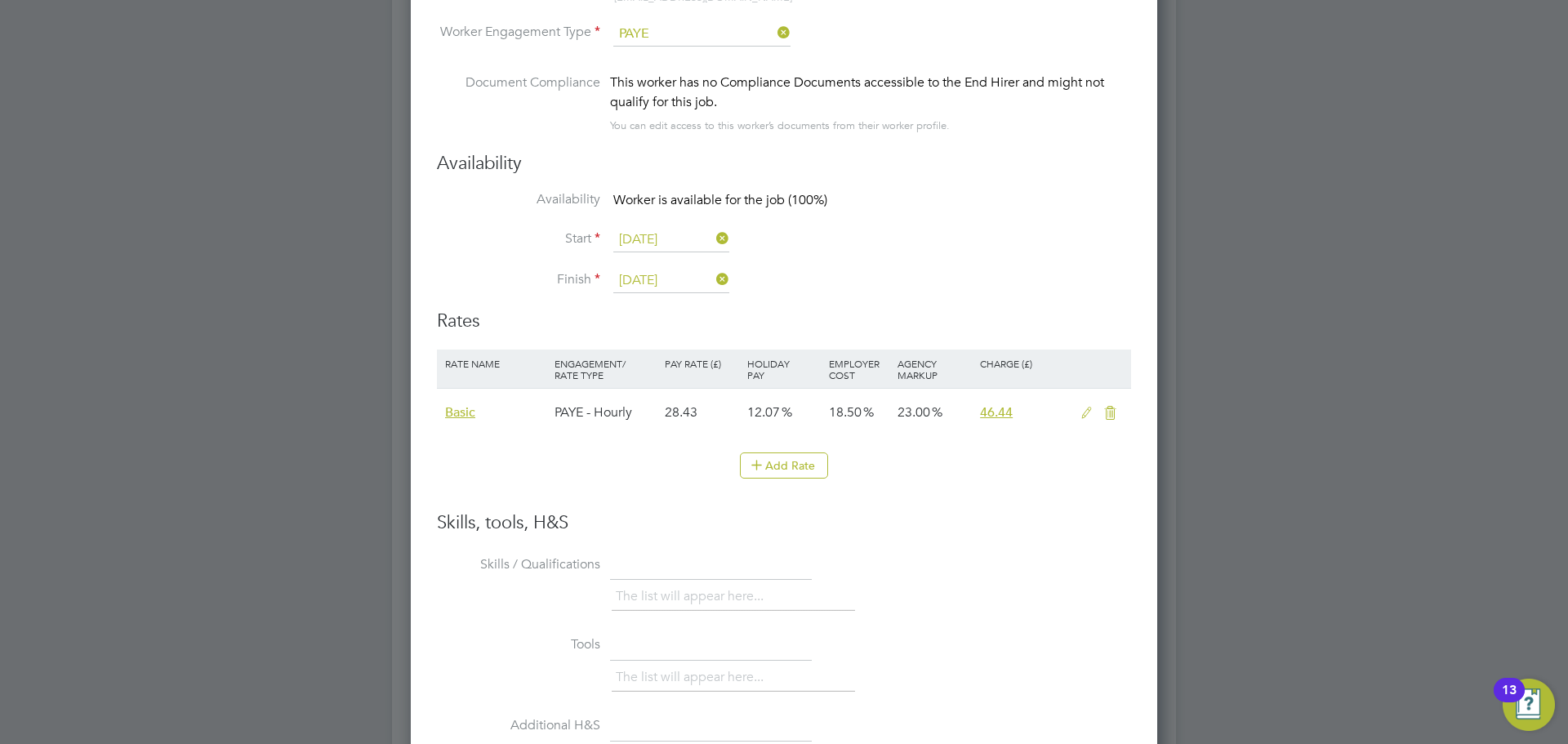
click at [1088, 418] on icon at bounding box center [1087, 412] width 20 height 13
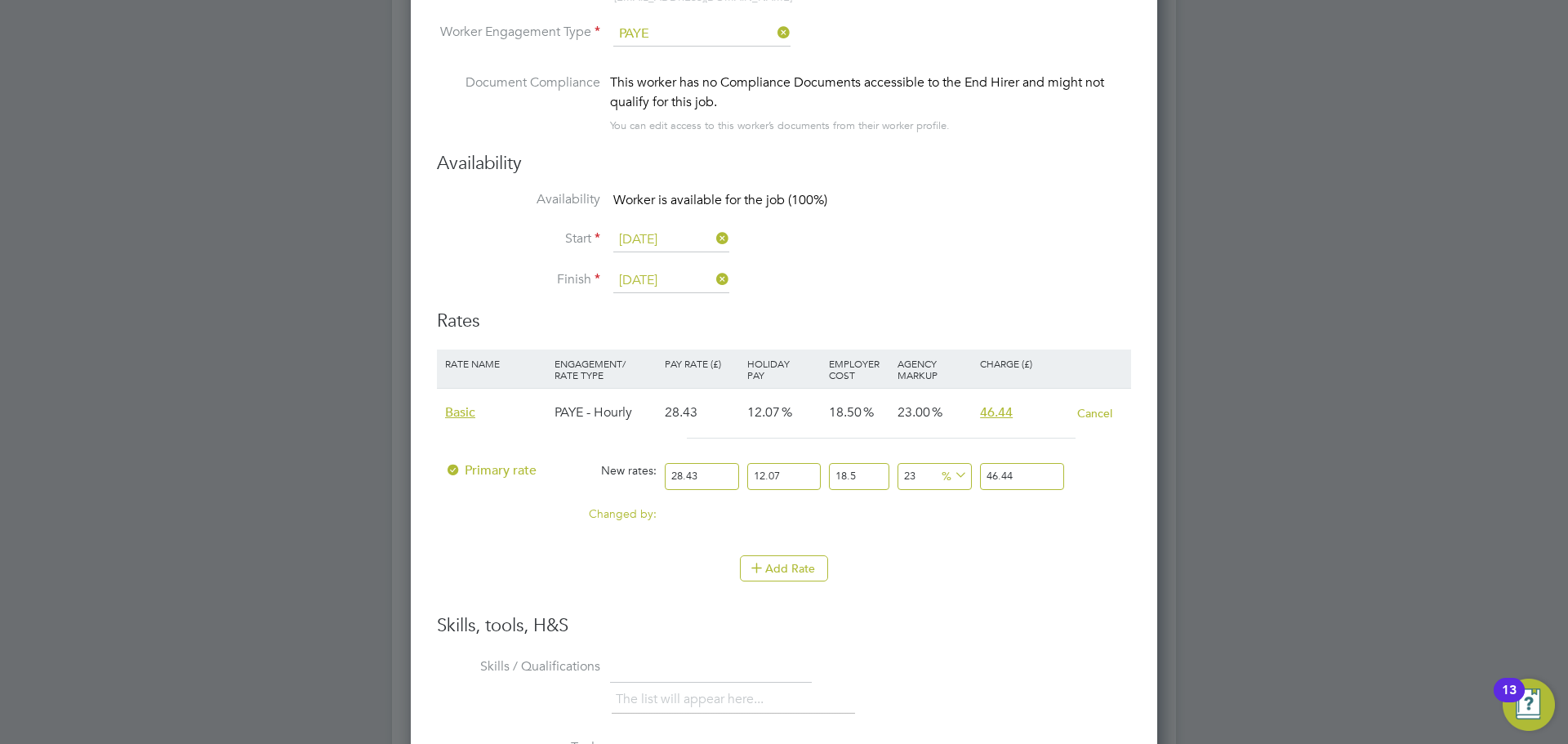
drag, startPoint x: 682, startPoint y: 478, endPoint x: 660, endPoint y: 478, distance: 22.0
click at [660, 478] on div "Primary rate New rates: 28.43 12.07 n/a 18.5 n/a 23 0 % 46.44" at bounding box center [784, 476] width 695 height 43
type input "3"
type input "4.900428855"
type input "30"
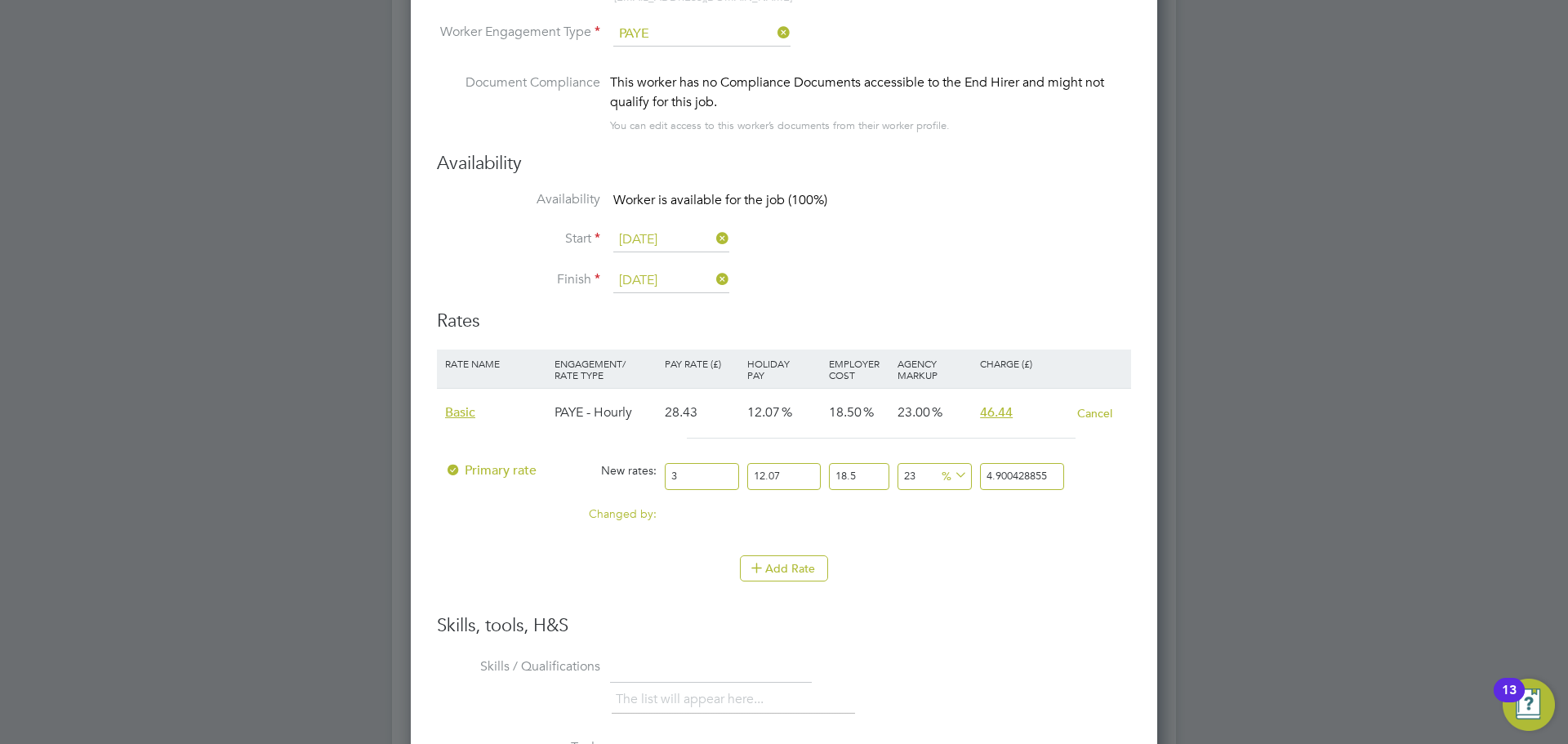
type input "49.00428855"
type input "30"
drag, startPoint x: 1052, startPoint y: 476, endPoint x: 1016, endPoint y: 482, distance: 36.5
click at [1016, 482] on input "49.00428855" at bounding box center [1022, 476] width 84 height 27
type input "22.989235806383316"
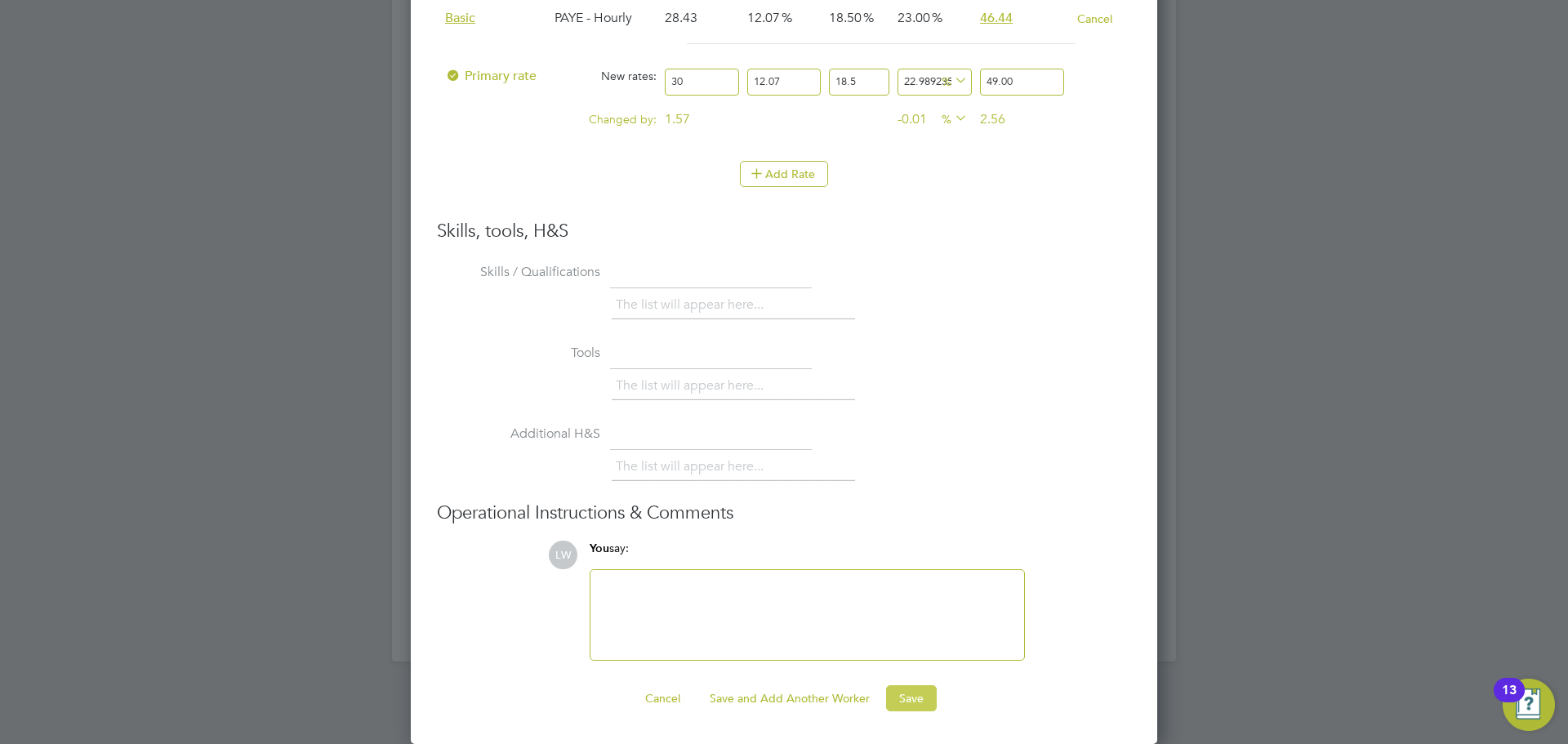
type input "49.00"
click at [919, 698] on button "Save" at bounding box center [911, 698] width 50 height 26
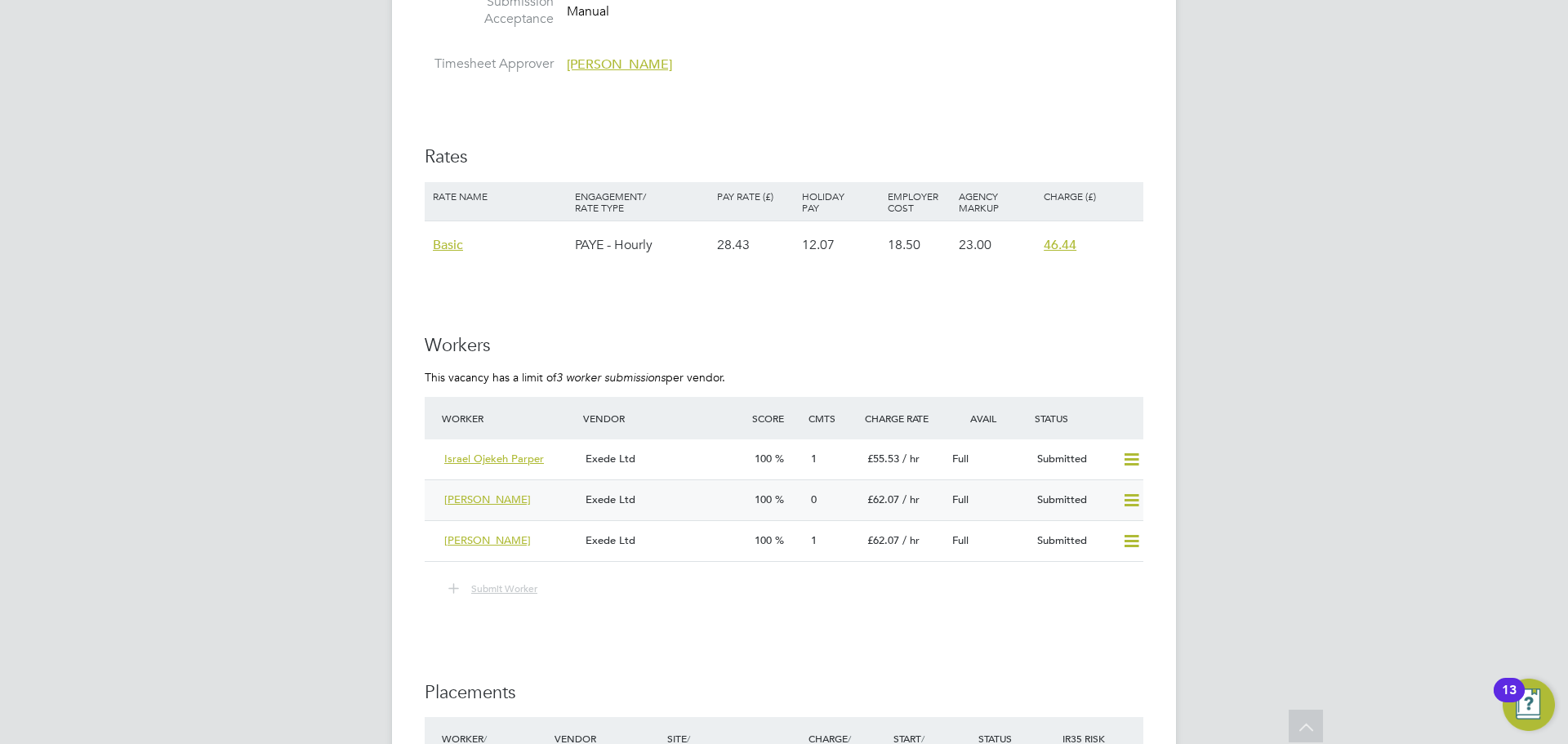
click at [649, 504] on div "Exede Ltd" at bounding box center [664, 500] width 169 height 27
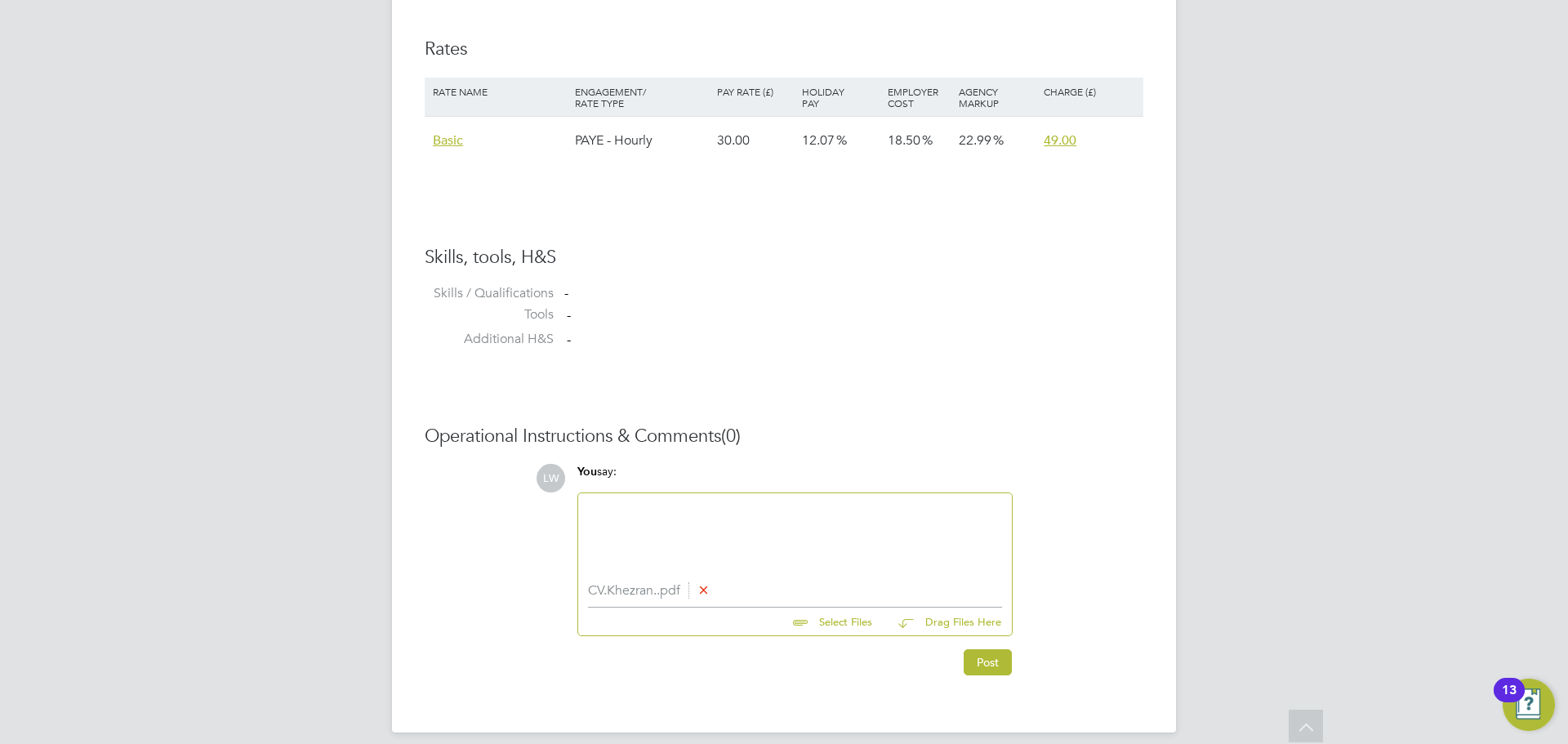
click at [706, 522] on div at bounding box center [795, 538] width 414 height 70
click at [978, 664] on button "Post" at bounding box center [988, 666] width 49 height 26
